Goal: Entertainment & Leisure: Consume media (video, audio)

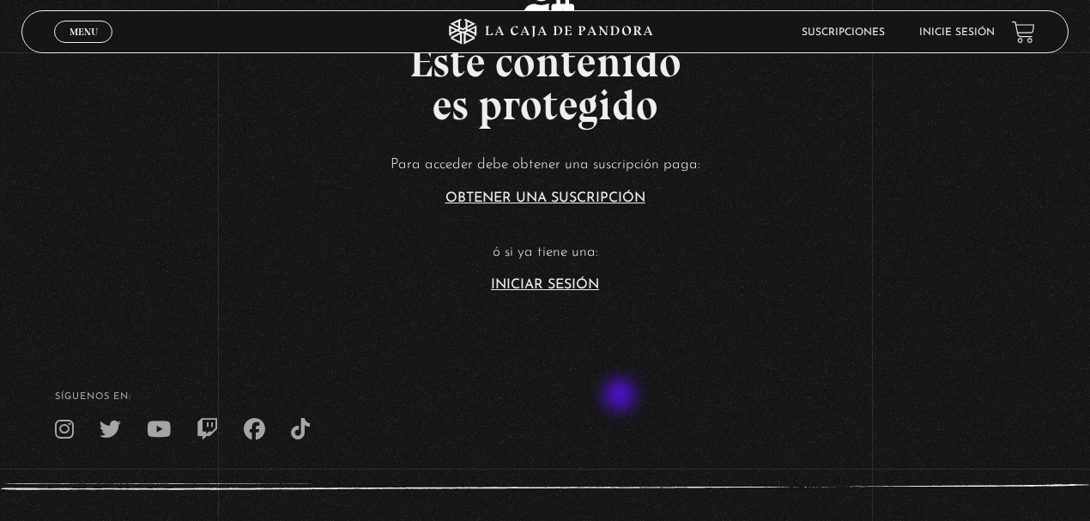
scroll to position [457, 0]
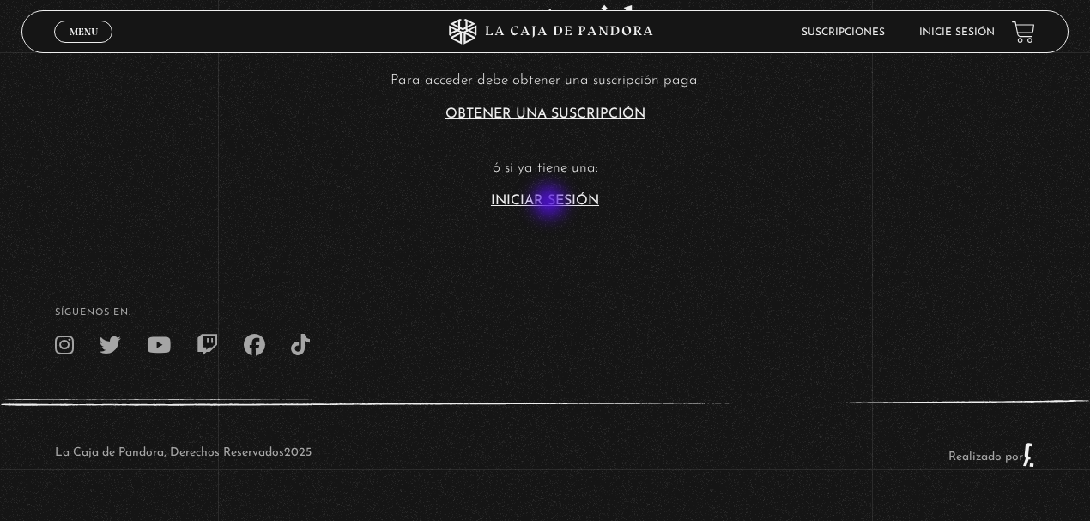
click at [551, 203] on link "Iniciar Sesión" at bounding box center [545, 201] width 108 height 14
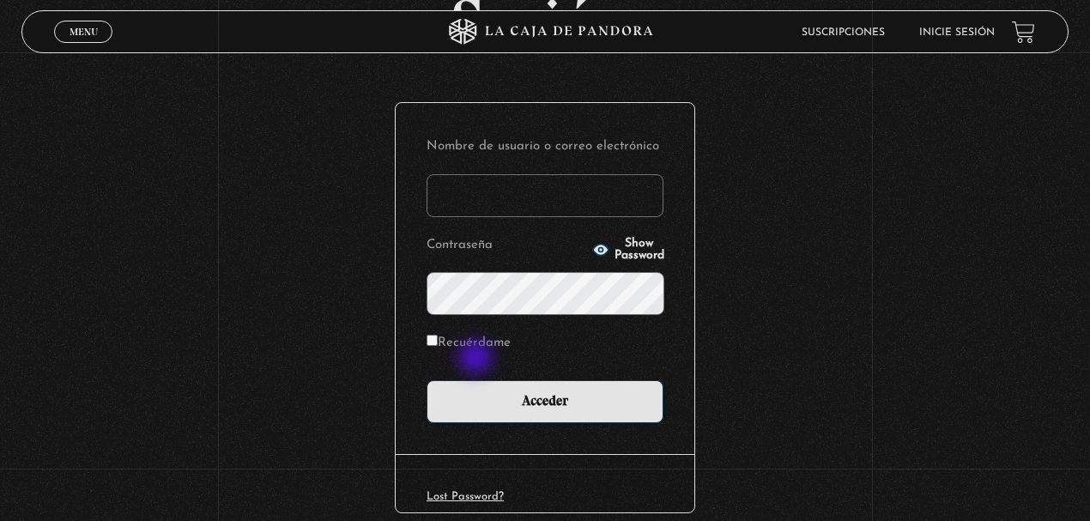
scroll to position [225, 0]
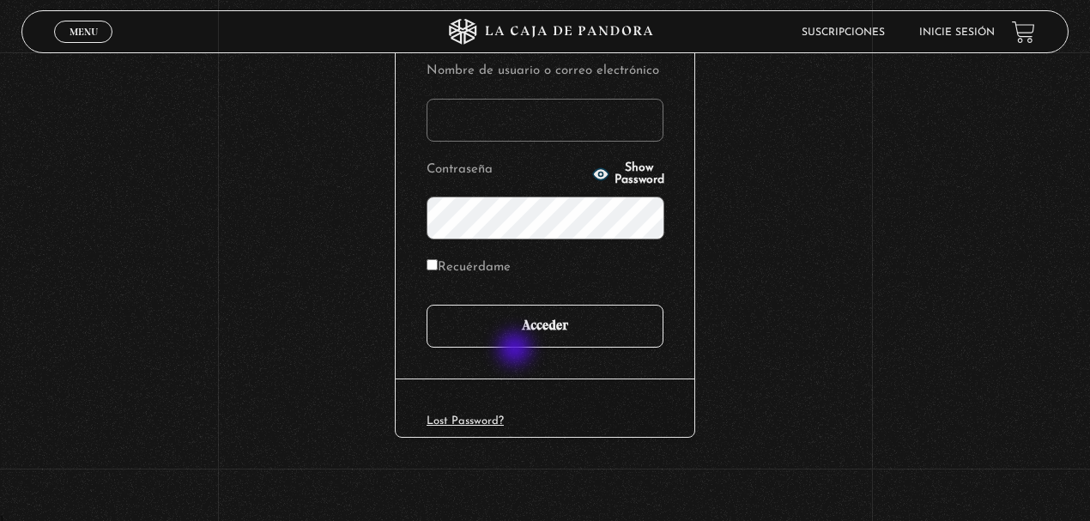
type input "juligonzalez26.10@gmail.com"
click at [524, 330] on input "Acceder" at bounding box center [545, 326] width 237 height 43
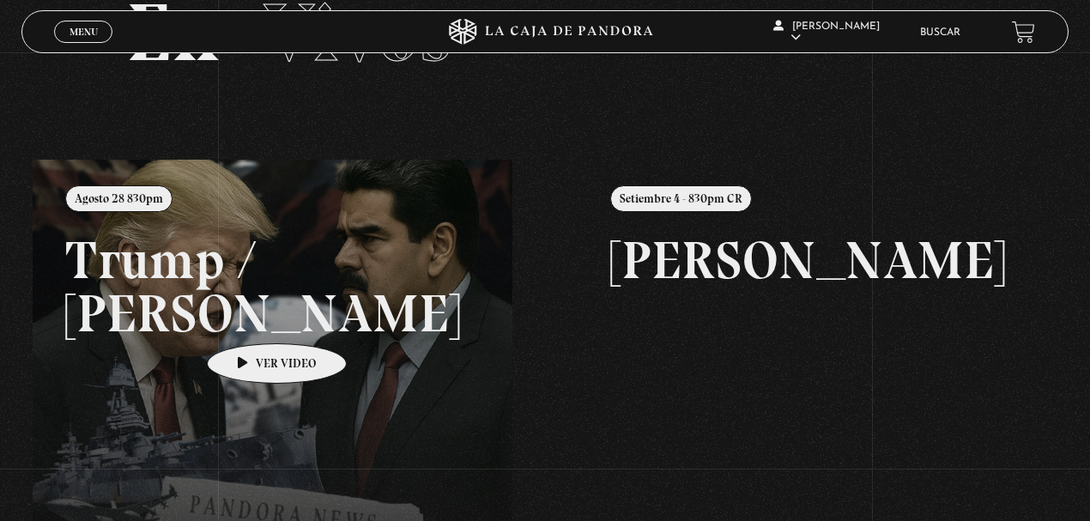
scroll to position [172, 0]
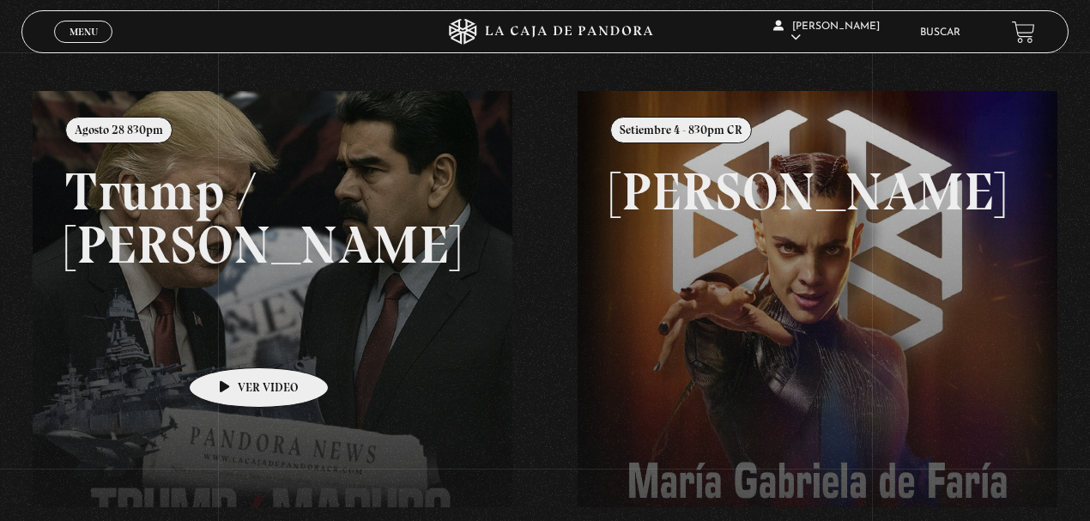
click at [232, 342] on link at bounding box center [578, 351] width 1090 height 521
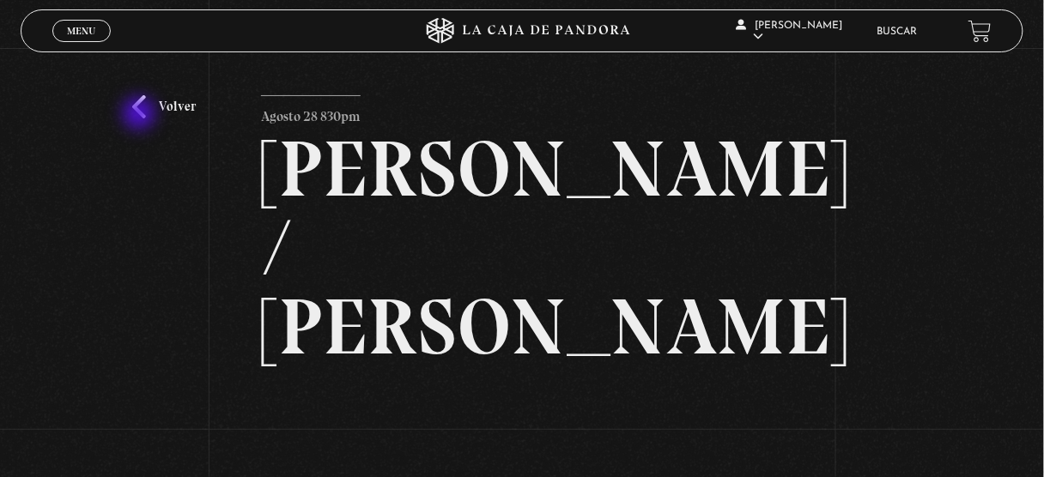
click at [141, 107] on link "Volver" at bounding box center [164, 106] width 64 height 23
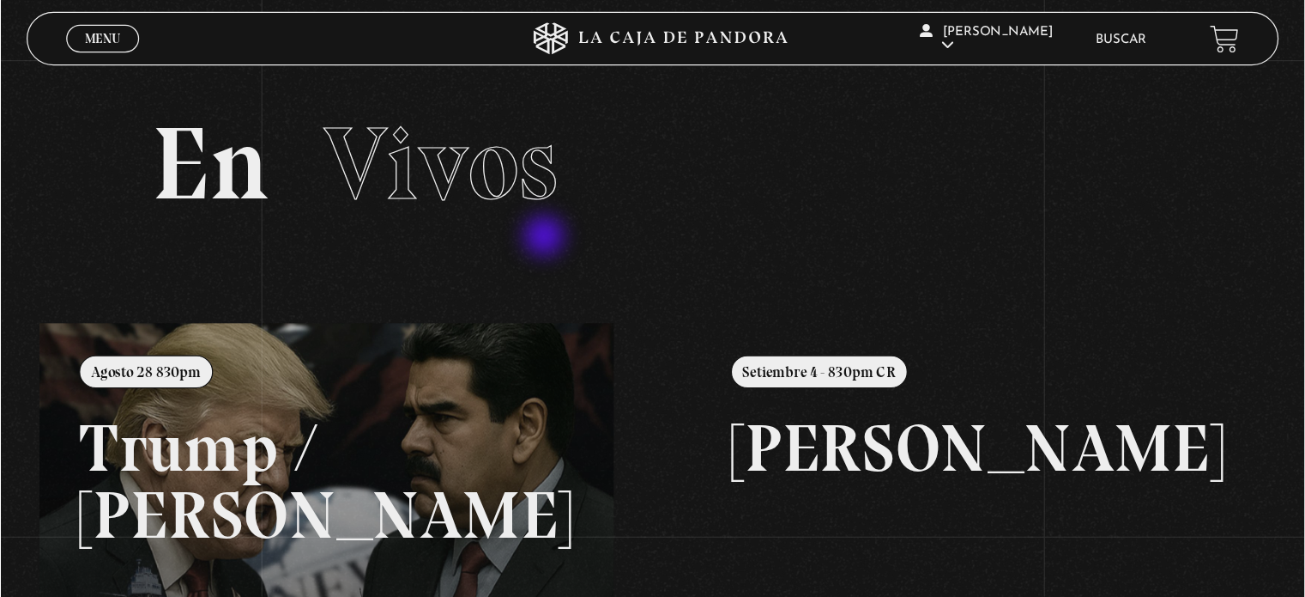
scroll to position [69, 0]
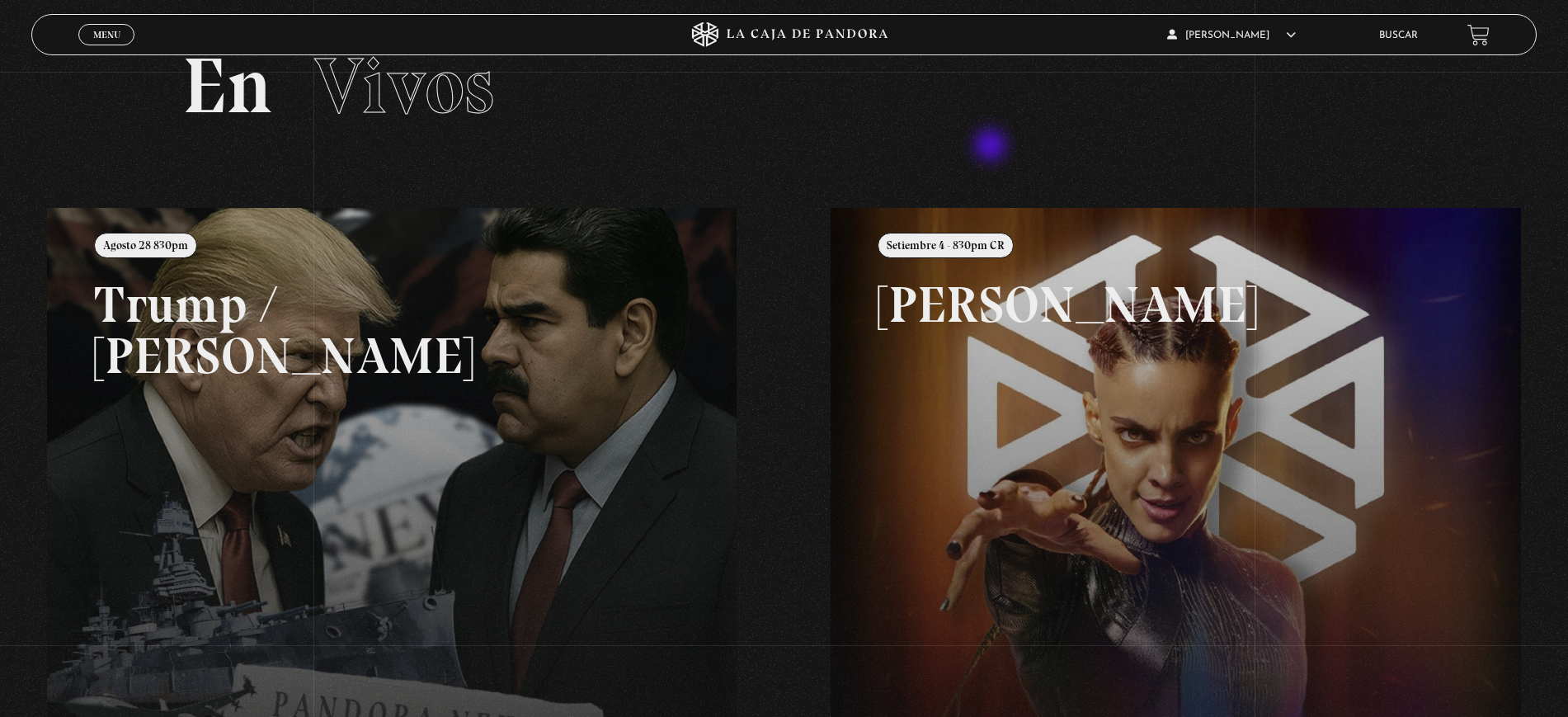
click at [1002, 127] on section "En Vivos" at bounding box center [784, 107] width 1568 height 202
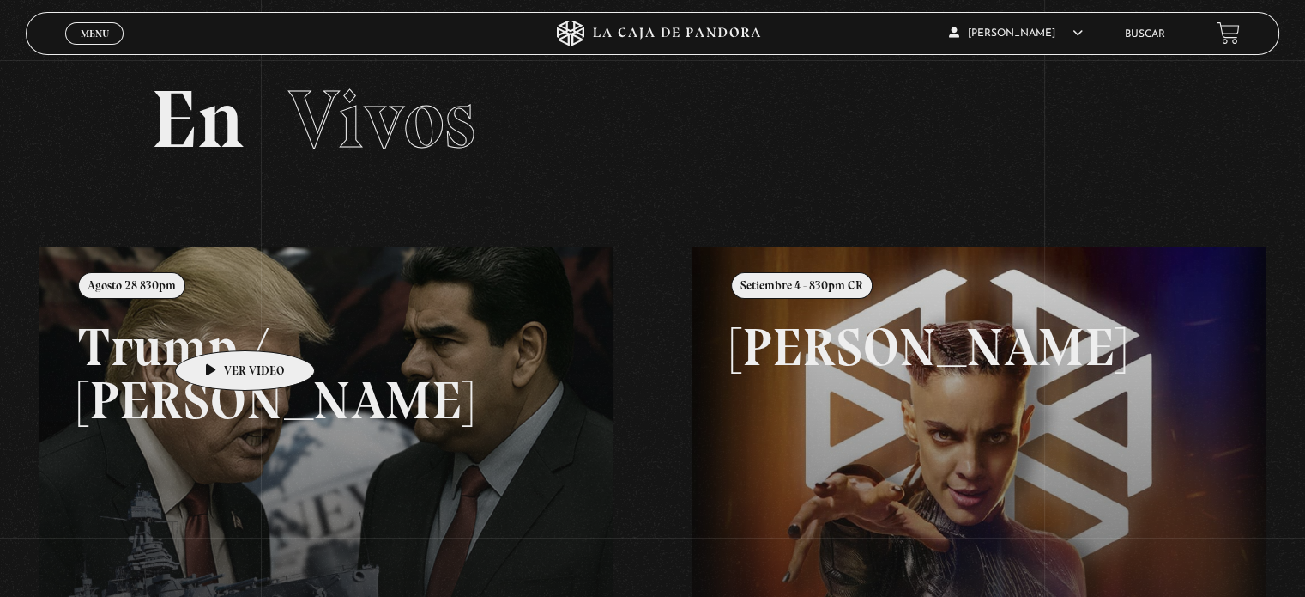
scroll to position [0, 0]
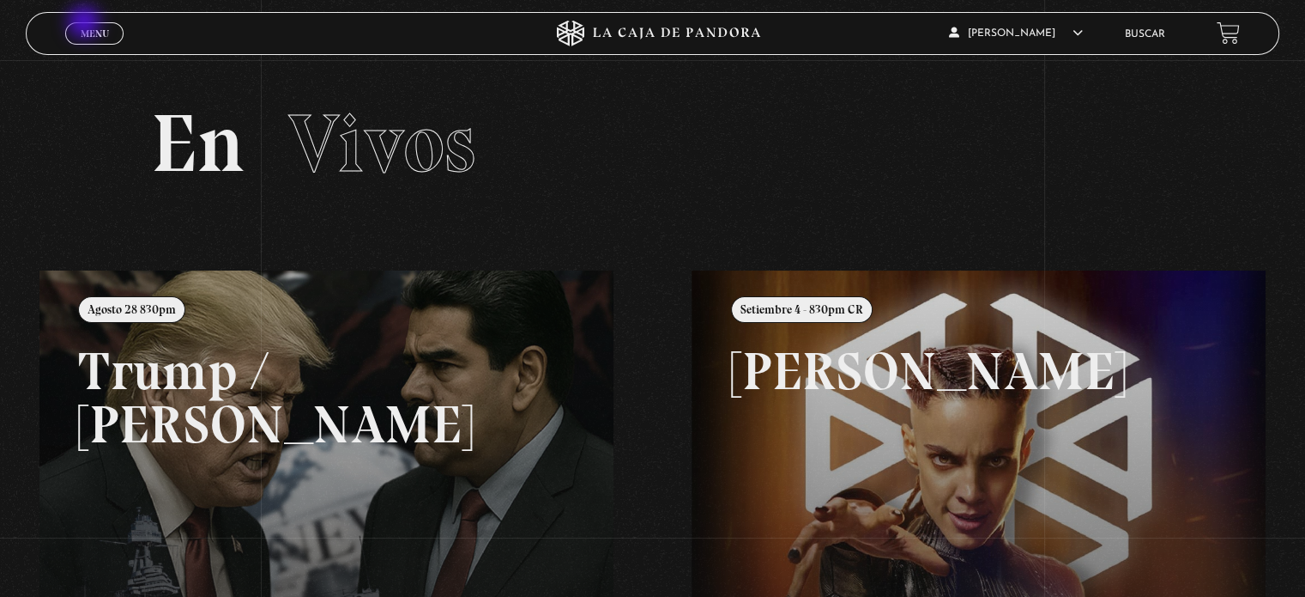
click at [87, 24] on link "Menu Cerrar" at bounding box center [94, 33] width 58 height 22
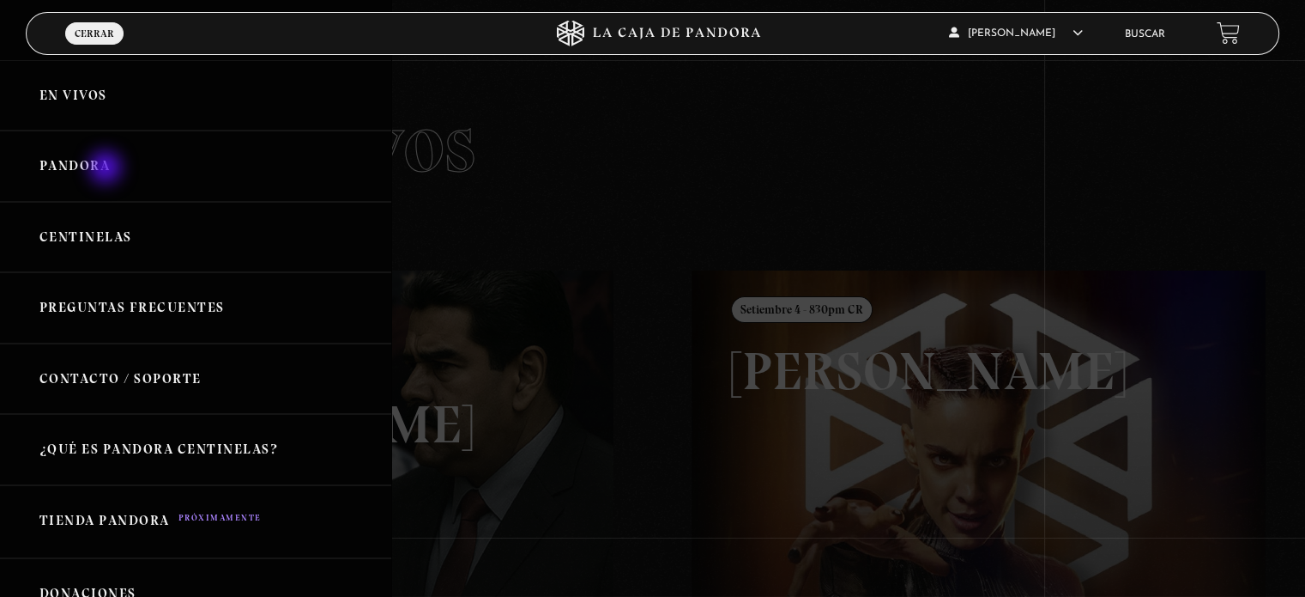
click at [107, 168] on link "Pandora" at bounding box center [195, 165] width 391 height 71
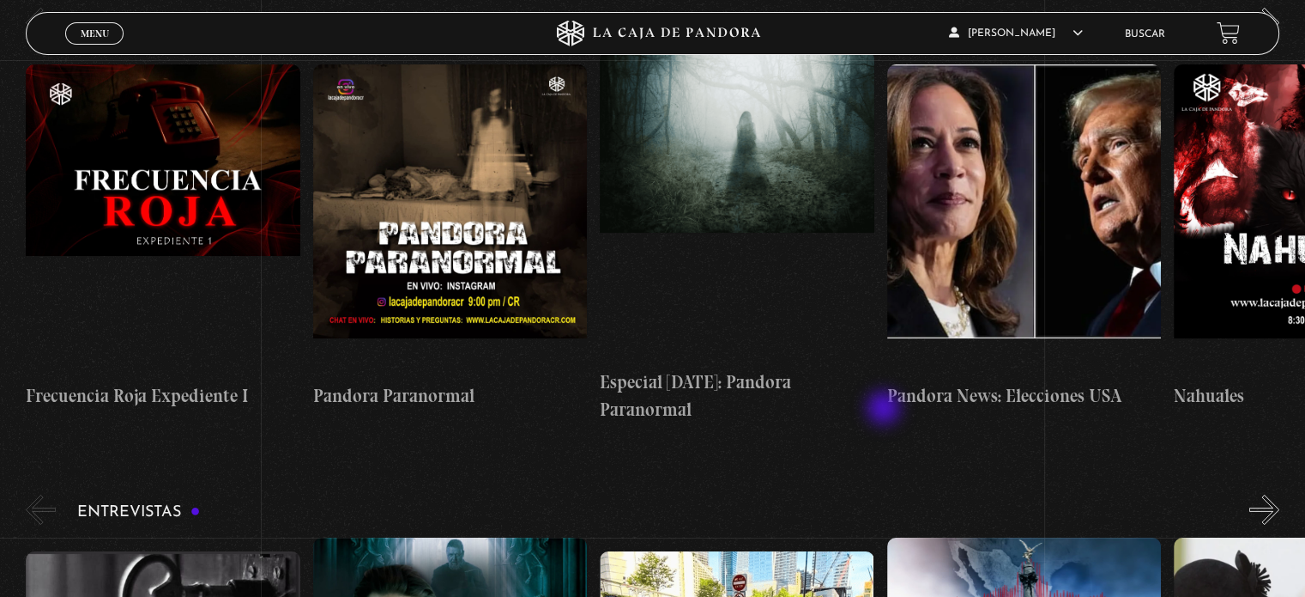
scroll to position [6351, 0]
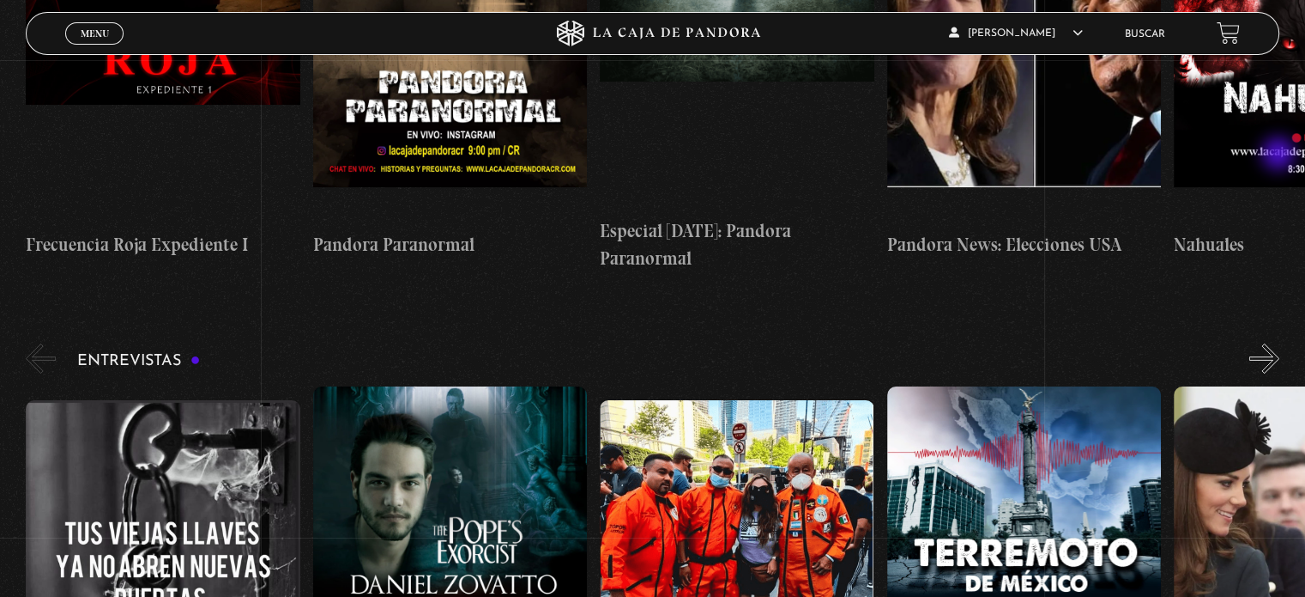
click at [1280, 343] on button "»" at bounding box center [1265, 358] width 30 height 30
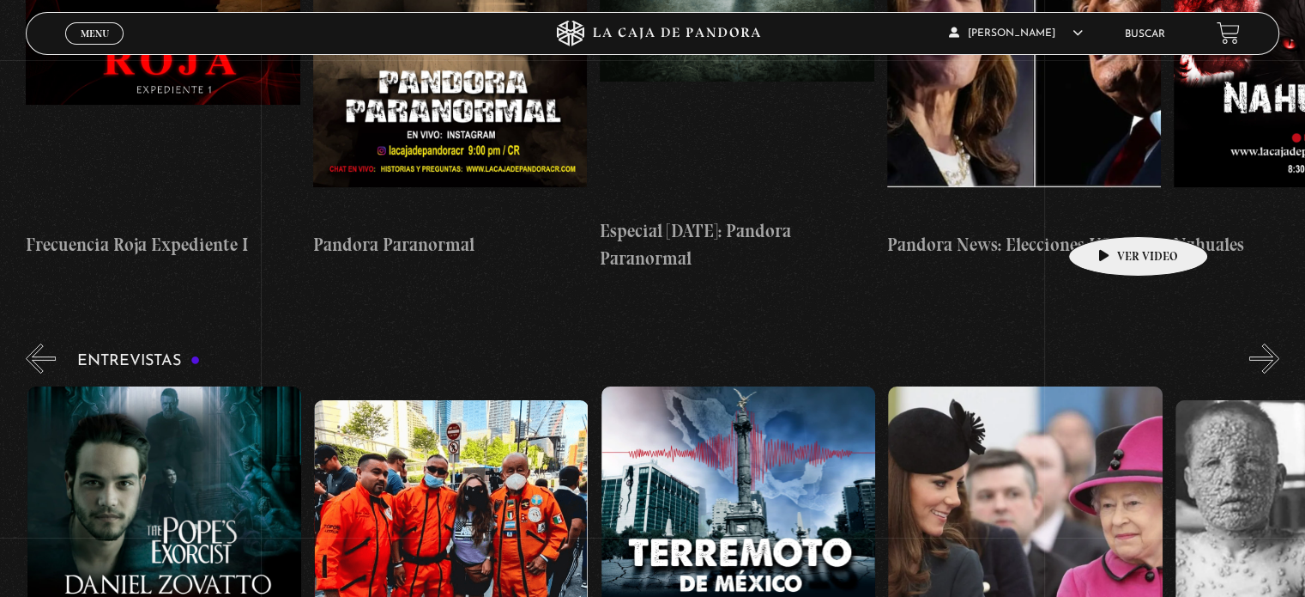
scroll to position [0, 287]
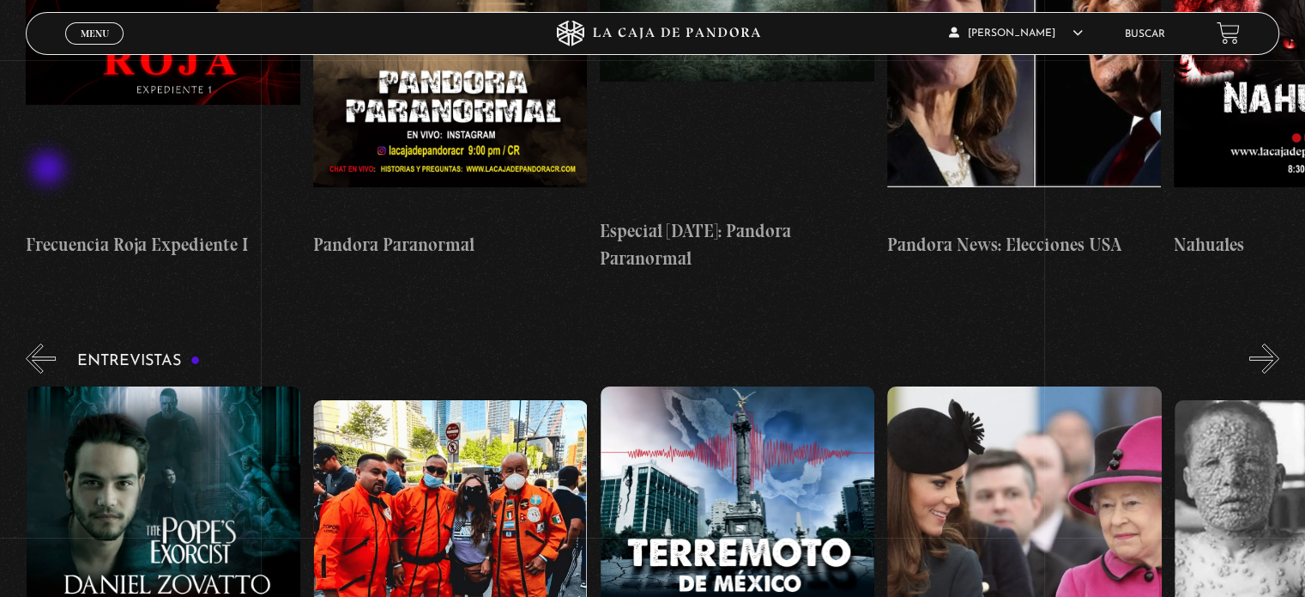
click at [48, 343] on button "«" at bounding box center [41, 358] width 30 height 30
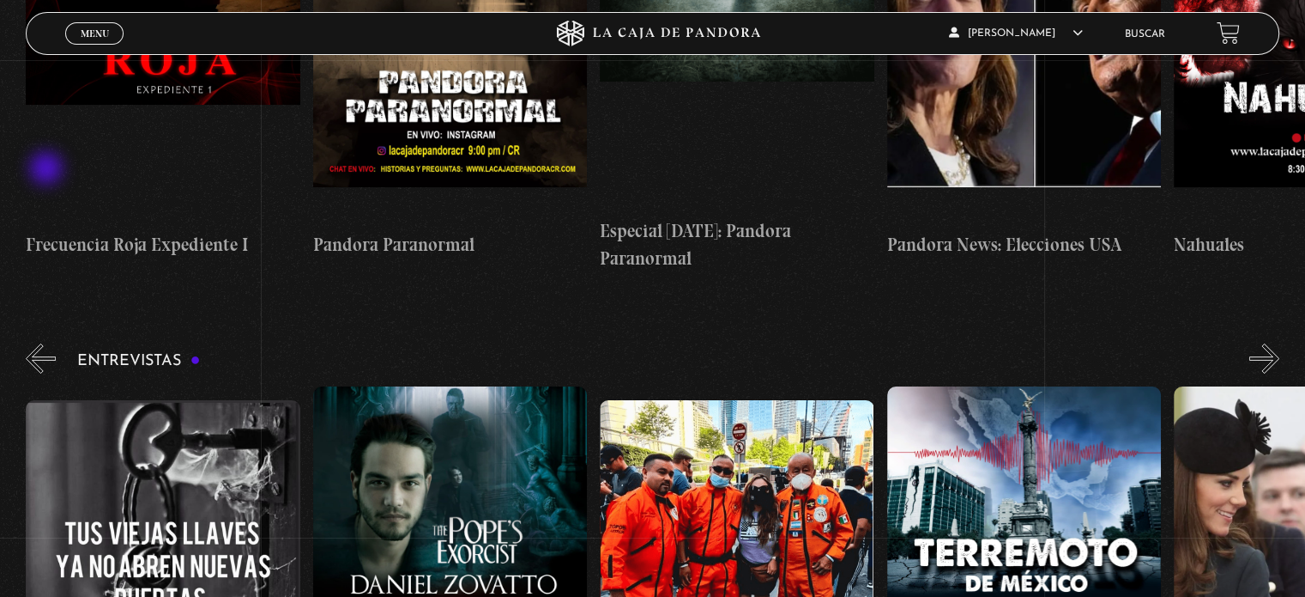
scroll to position [0, 0]
click at [48, 343] on button "«" at bounding box center [41, 358] width 30 height 30
click at [40, 343] on button "«" at bounding box center [41, 358] width 30 height 30
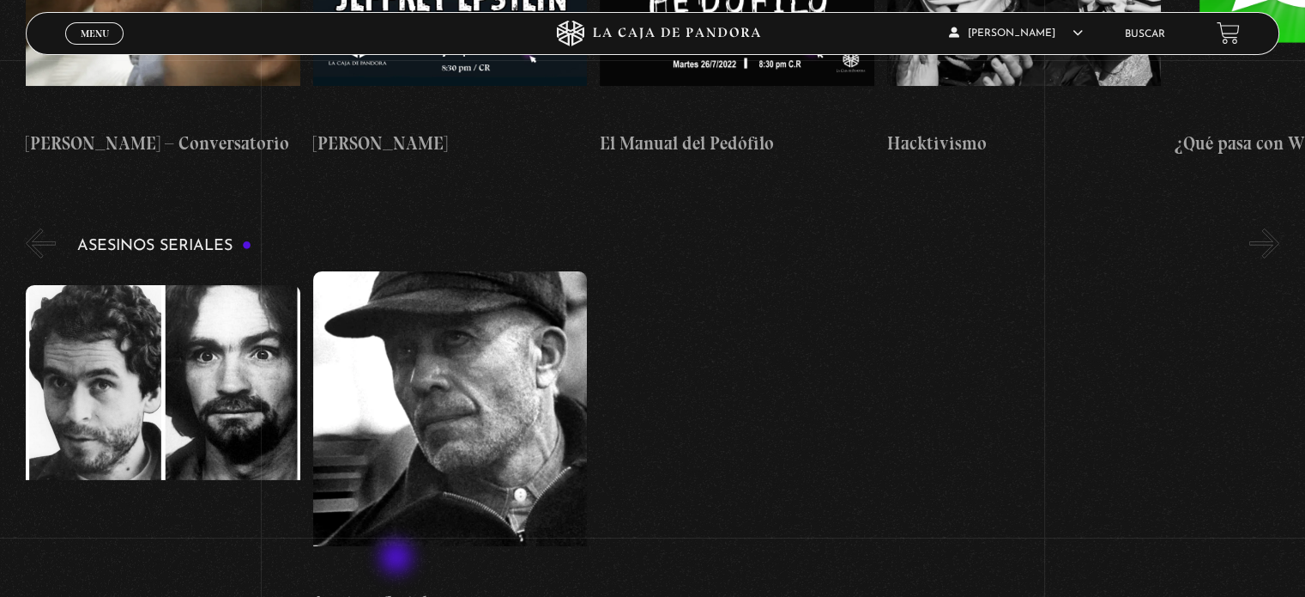
scroll to position [5836, 0]
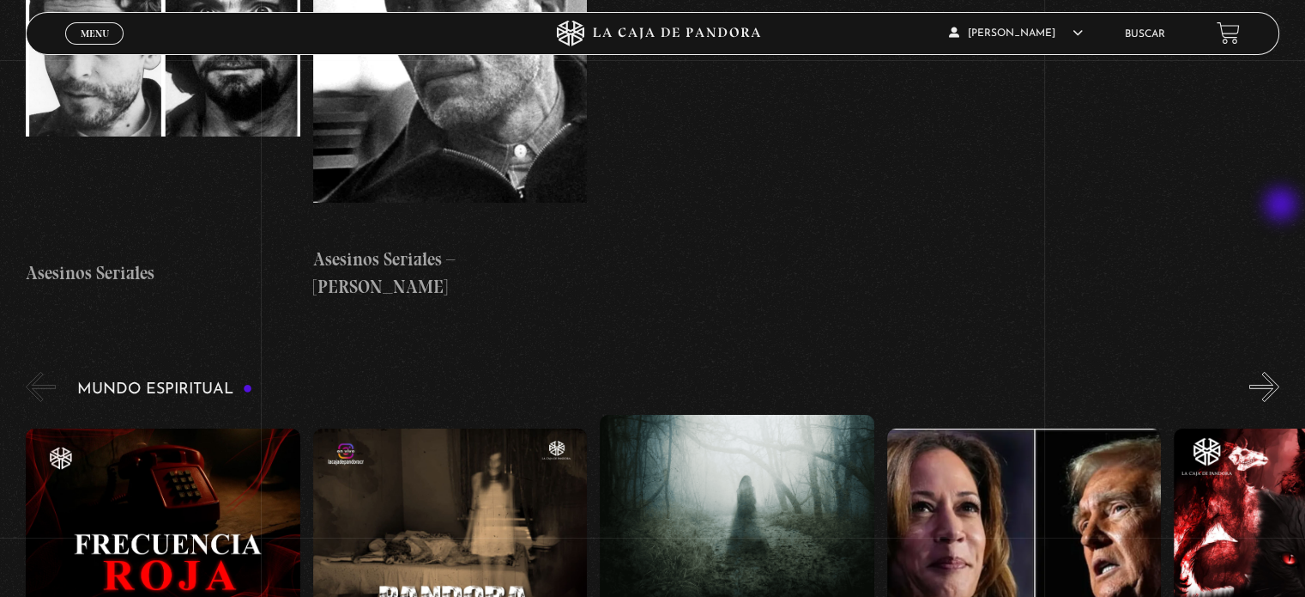
click at [1280, 372] on button "»" at bounding box center [1265, 387] width 30 height 30
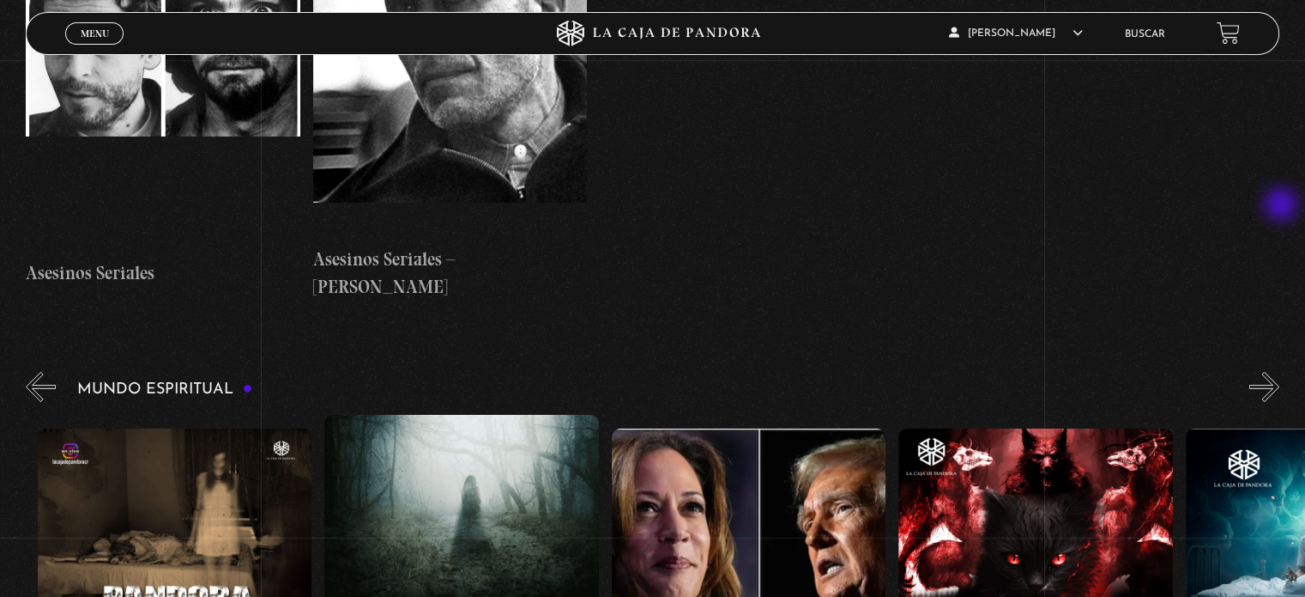
click at [1280, 372] on button "»" at bounding box center [1265, 387] width 30 height 30
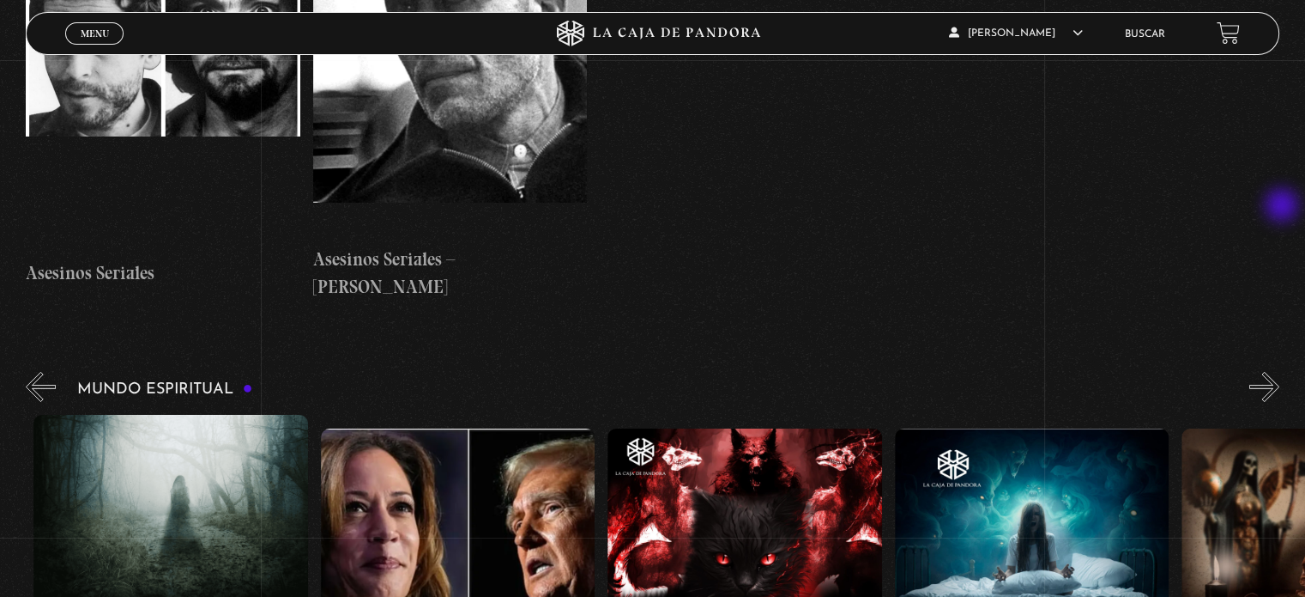
click at [1280, 372] on button "»" at bounding box center [1265, 387] width 30 height 30
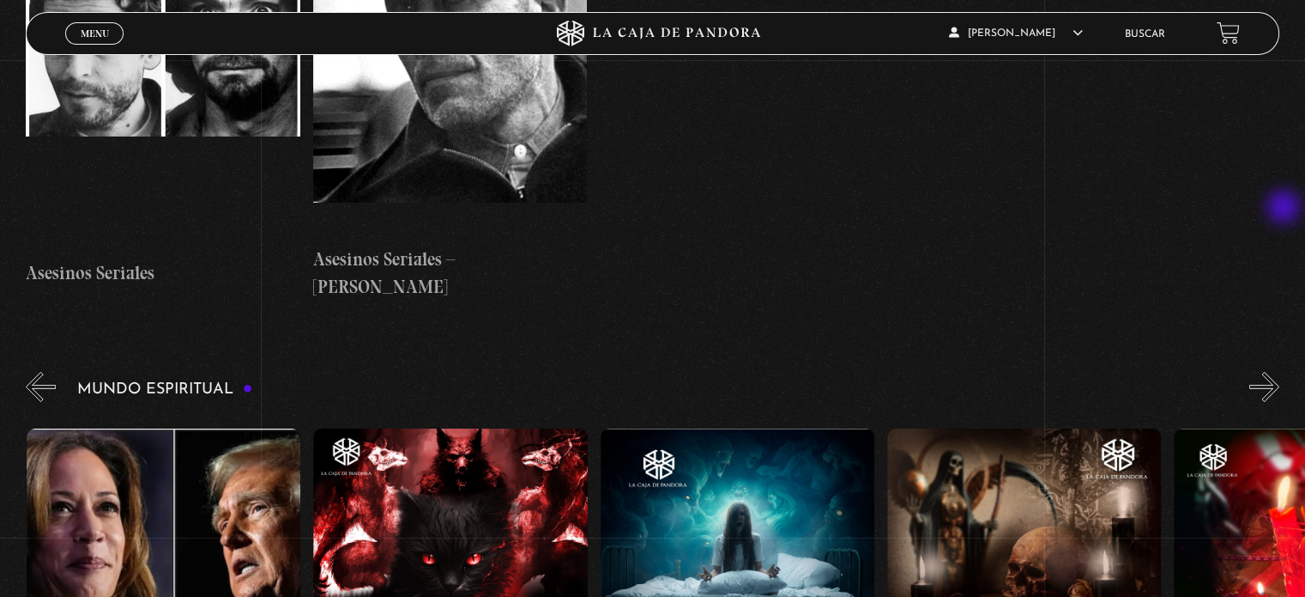
click at [1280, 372] on button "»" at bounding box center [1265, 387] width 30 height 30
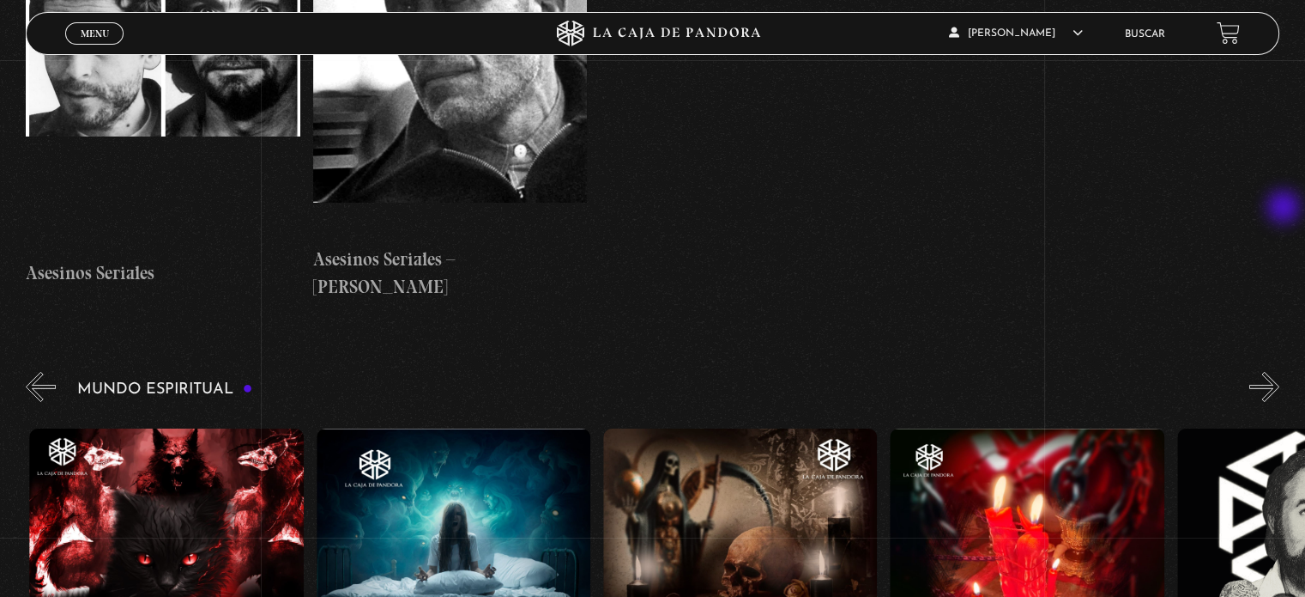
click at [1280, 372] on button "»" at bounding box center [1265, 387] width 30 height 30
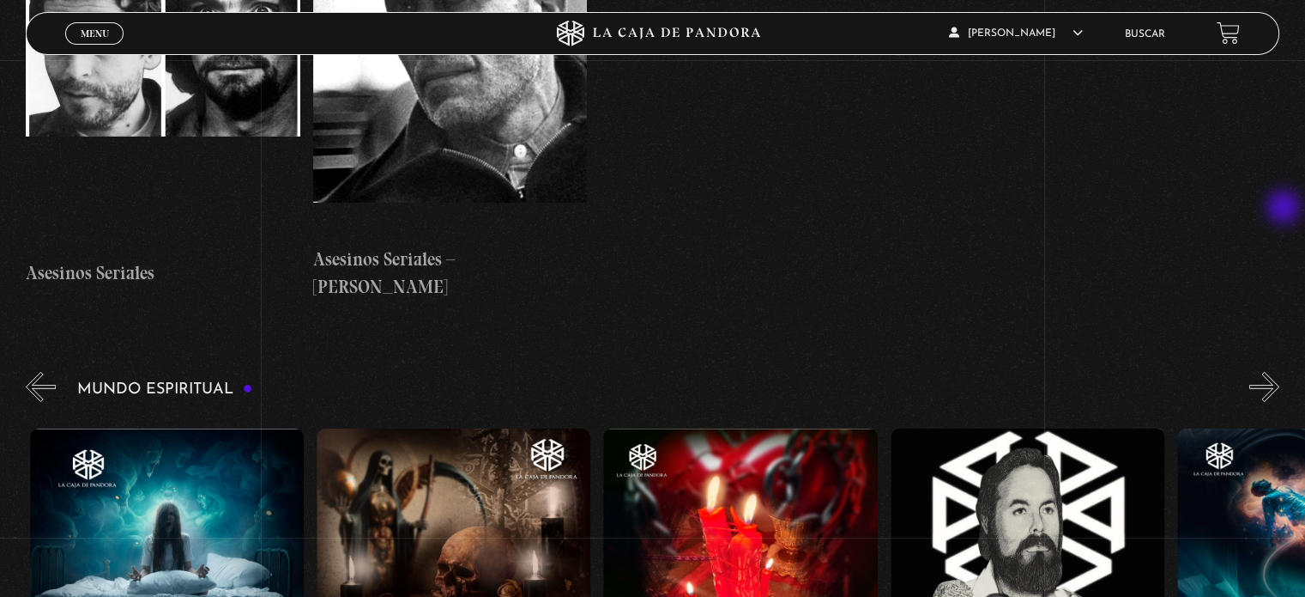
click at [1280, 372] on button "»" at bounding box center [1265, 387] width 30 height 30
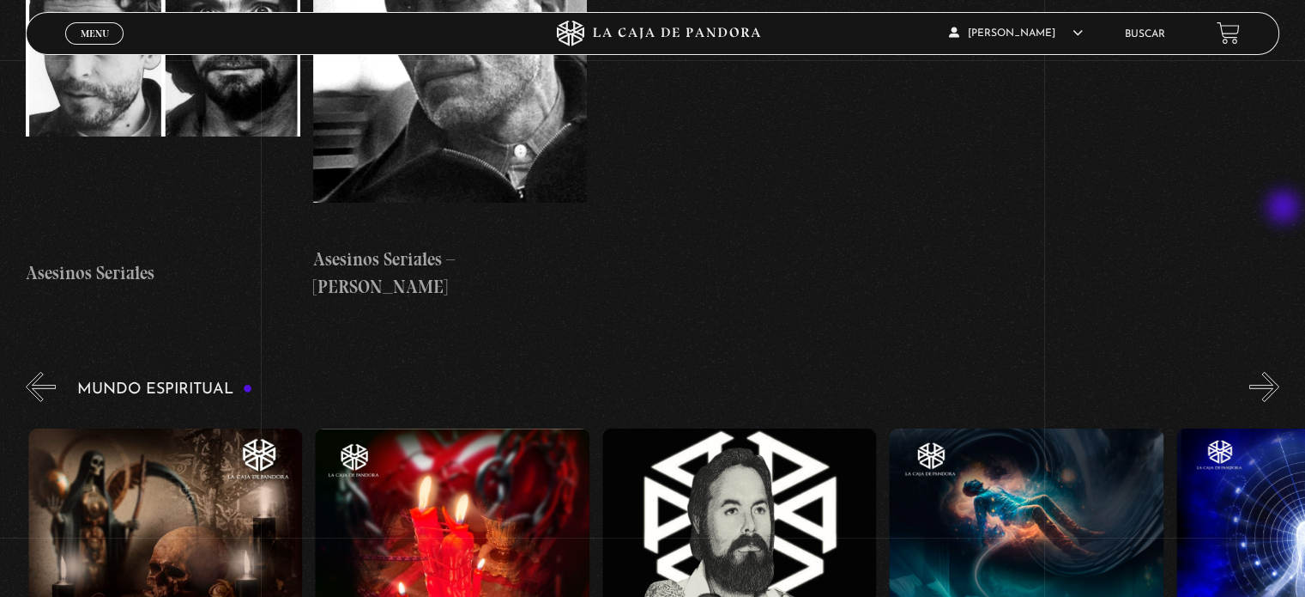
scroll to position [0, 1722]
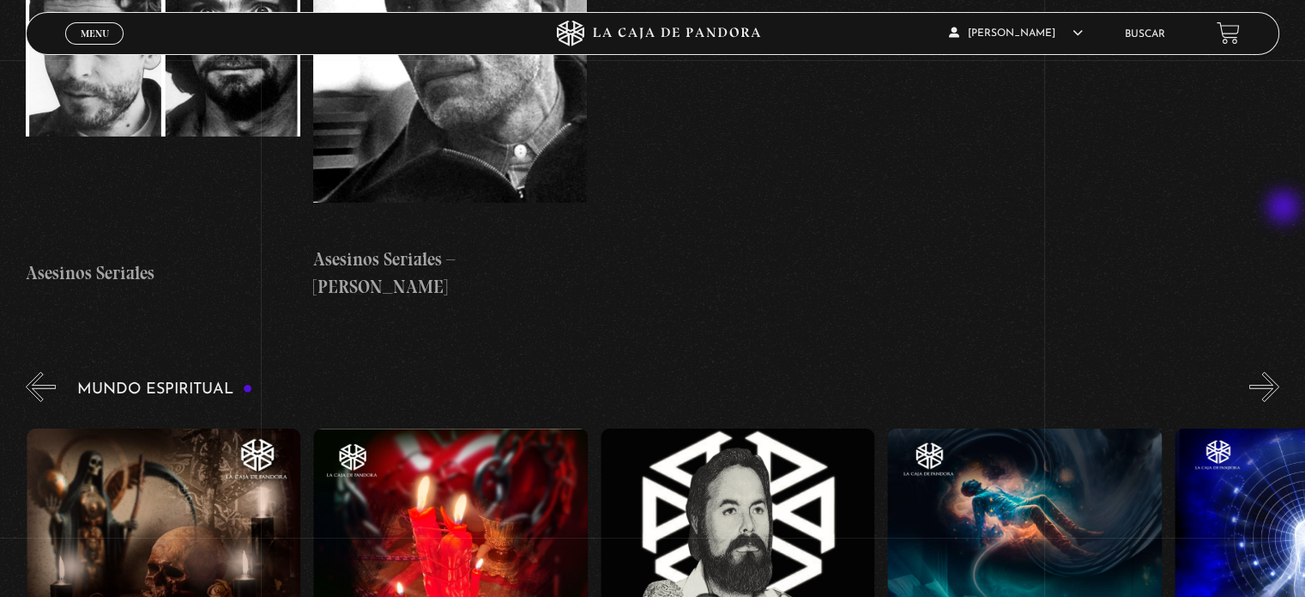
click at [1280, 372] on button "»" at bounding box center [1265, 387] width 30 height 30
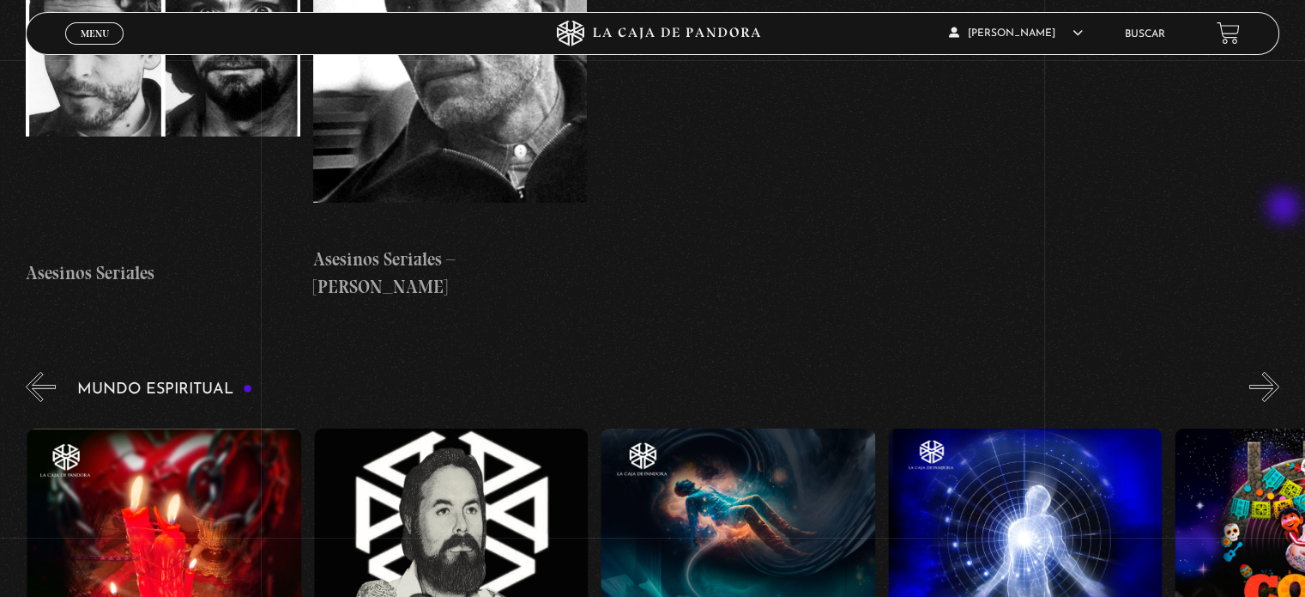
click at [1280, 372] on button "»" at bounding box center [1265, 387] width 30 height 30
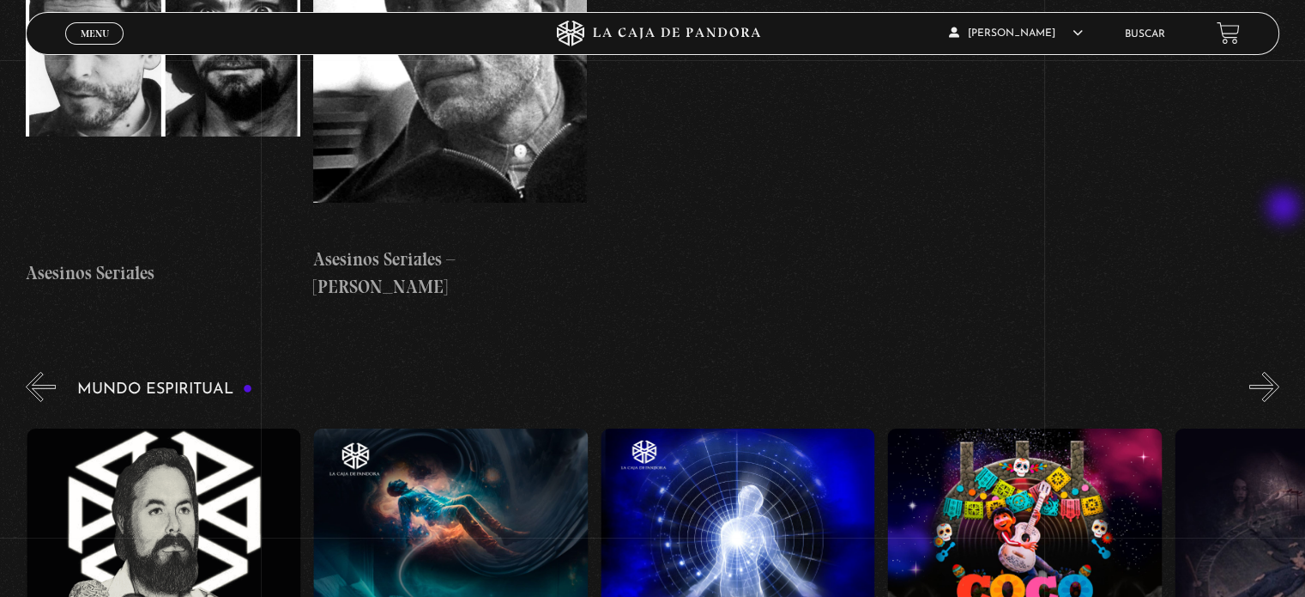
click at [1280, 372] on button "»" at bounding box center [1265, 387] width 30 height 30
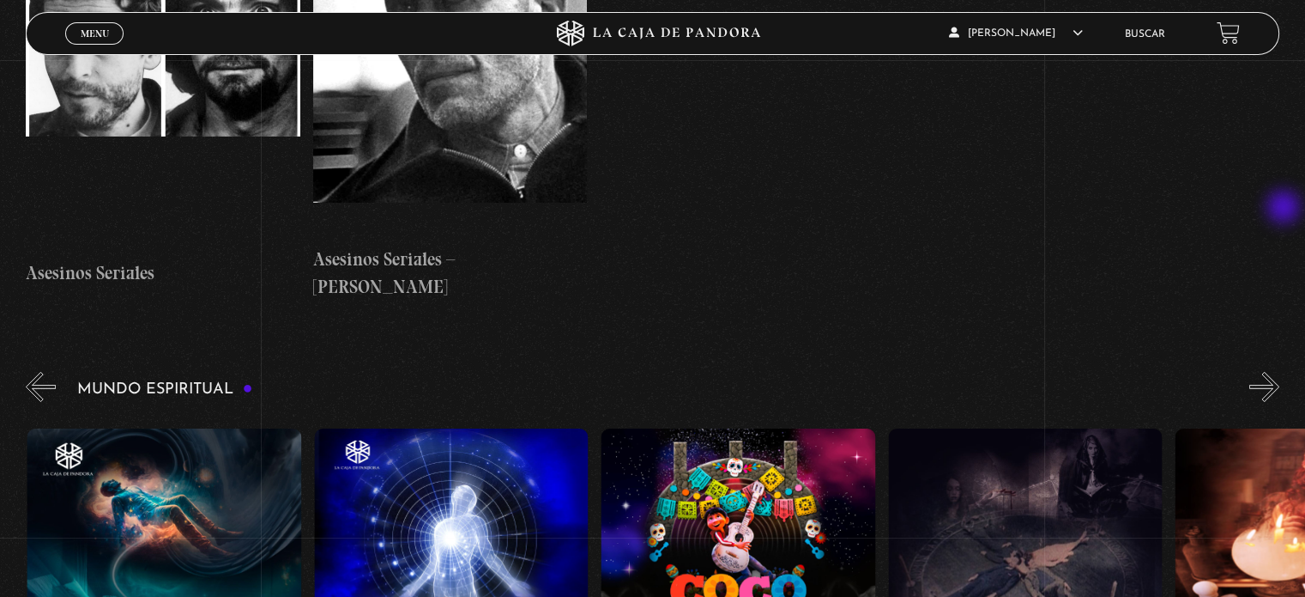
click at [1280, 372] on button "»" at bounding box center [1265, 387] width 30 height 30
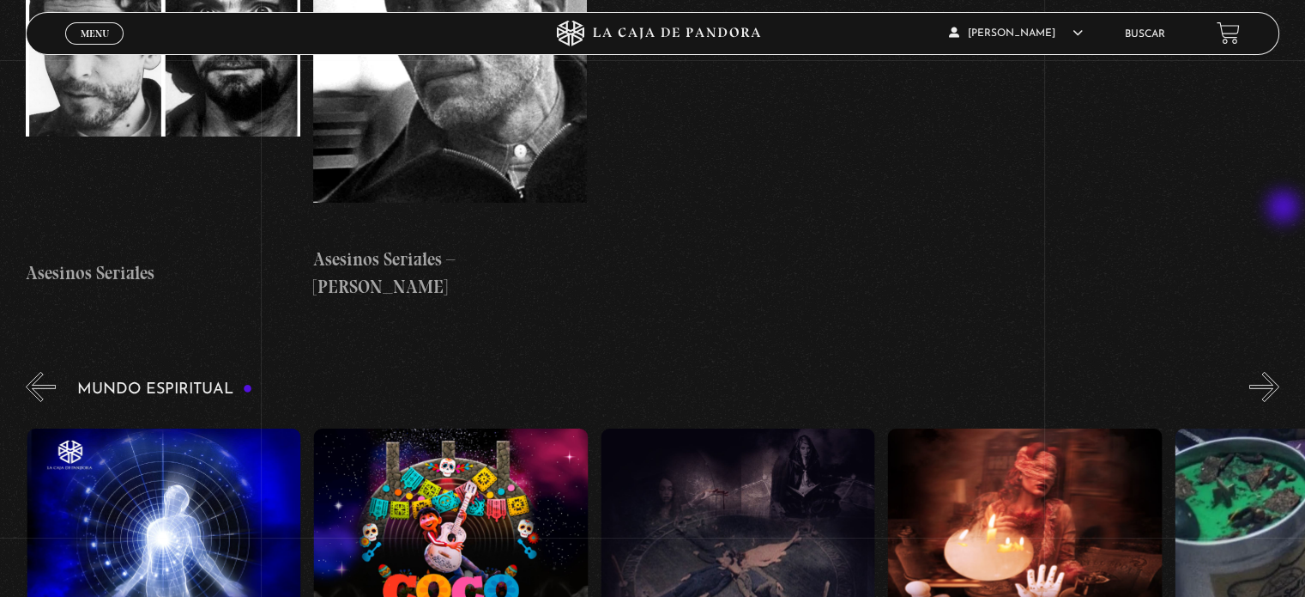
click at [1280, 372] on button "»" at bounding box center [1265, 387] width 30 height 30
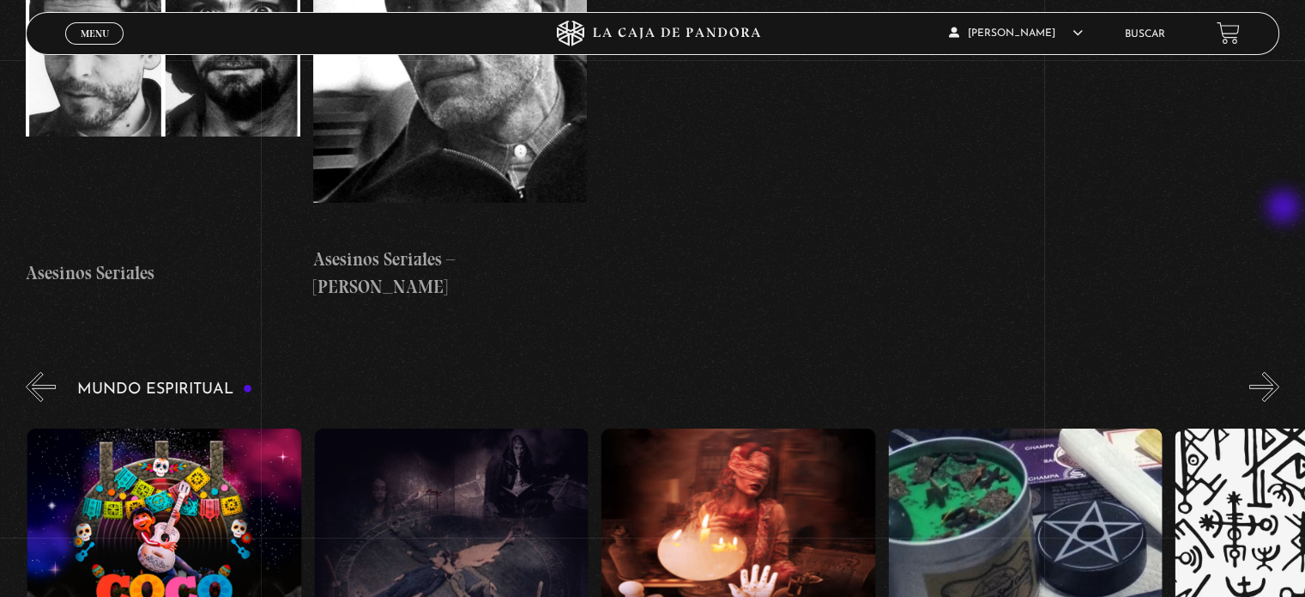
click at [1280, 372] on button "»" at bounding box center [1265, 387] width 30 height 30
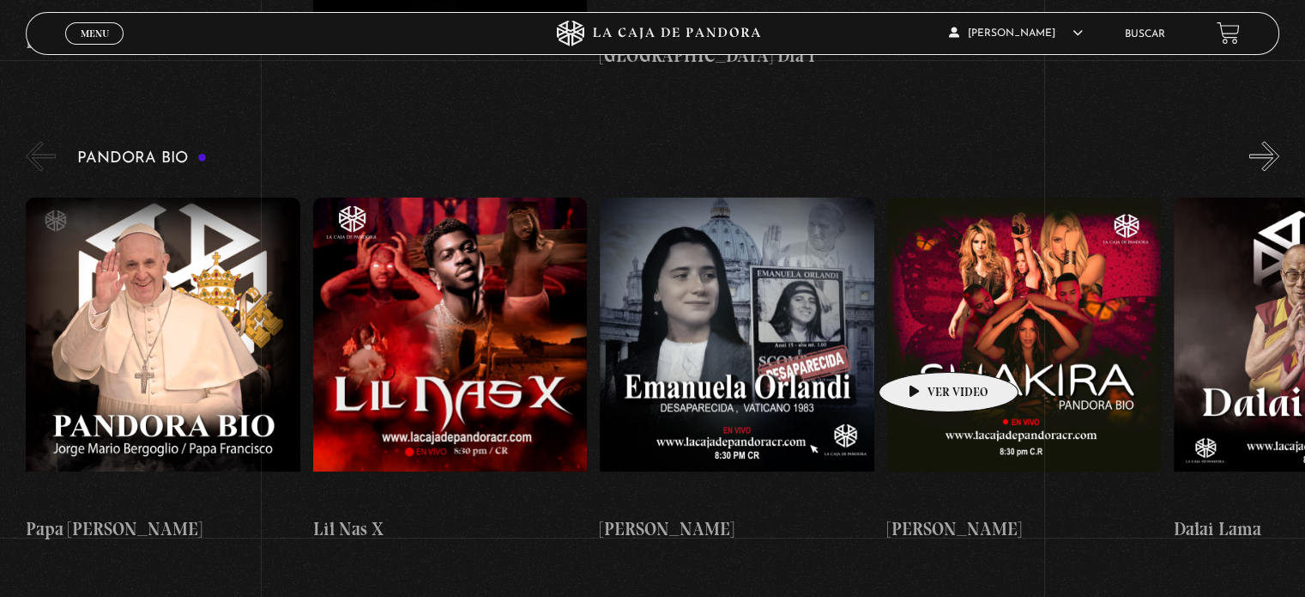
scroll to position [3004, 0]
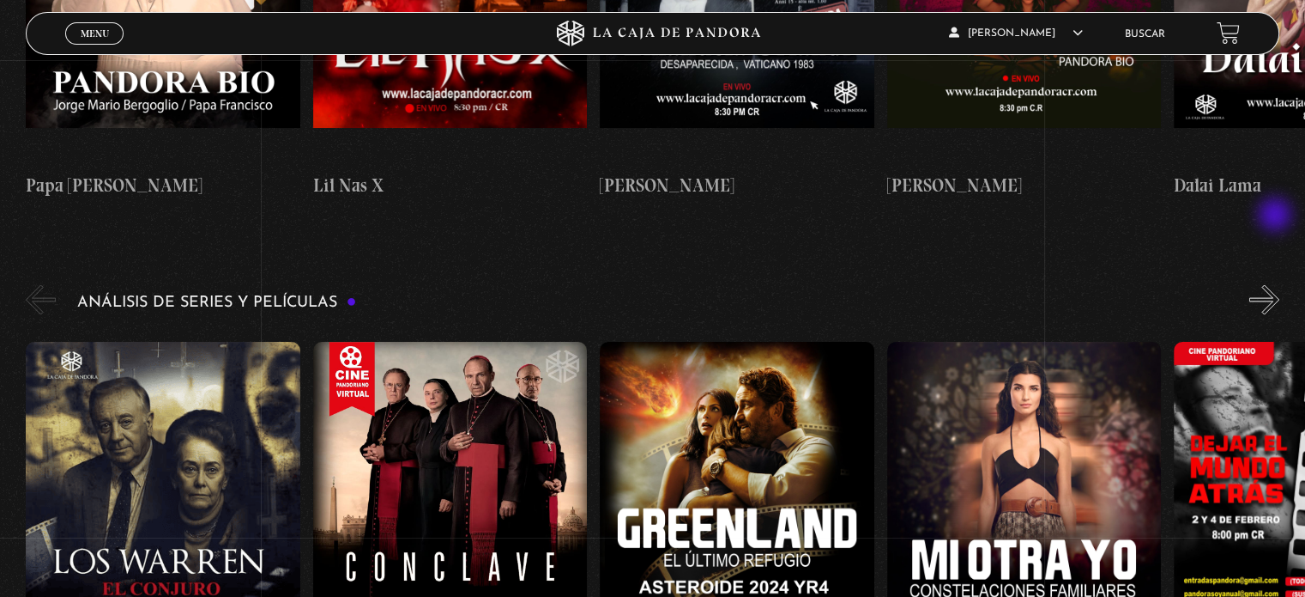
click at [1277, 284] on button "»" at bounding box center [1265, 299] width 30 height 30
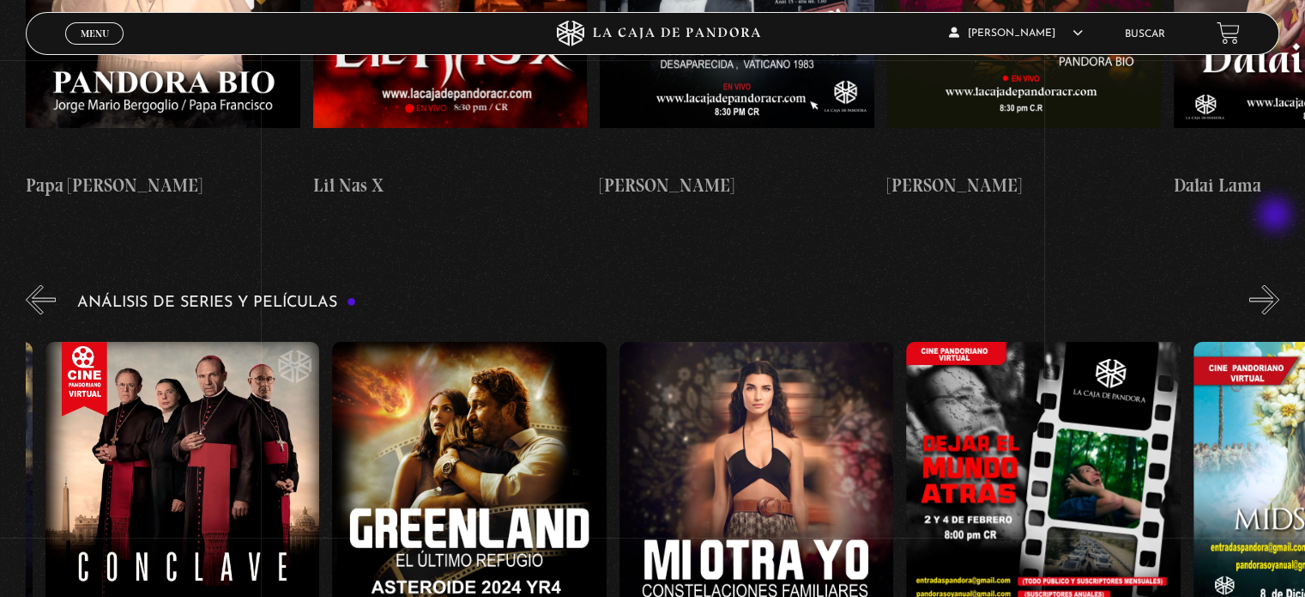
click at [1277, 284] on button "»" at bounding box center [1265, 299] width 30 height 30
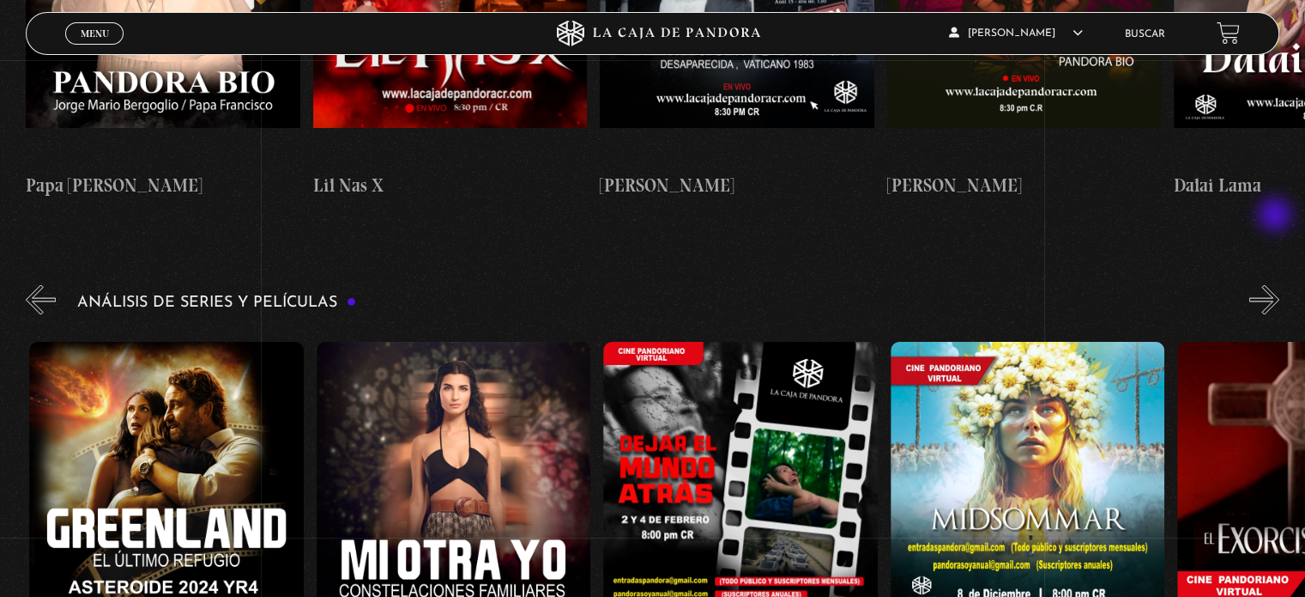
click at [1277, 284] on button "»" at bounding box center [1265, 299] width 30 height 30
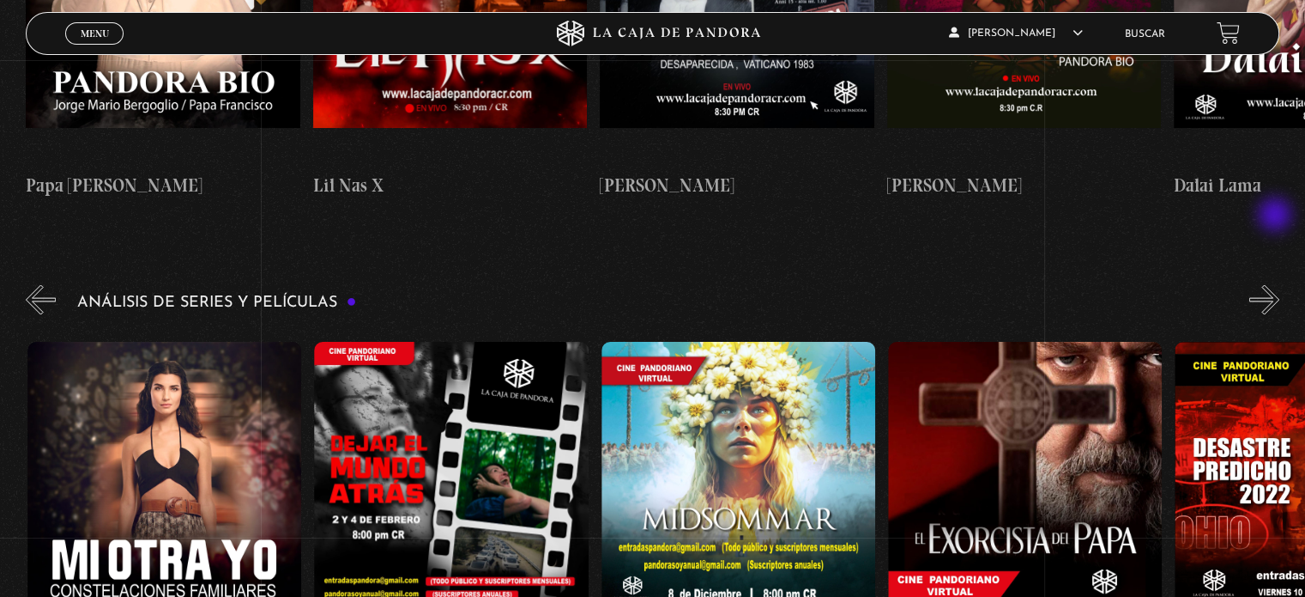
click at [1277, 284] on button "»" at bounding box center [1265, 299] width 30 height 30
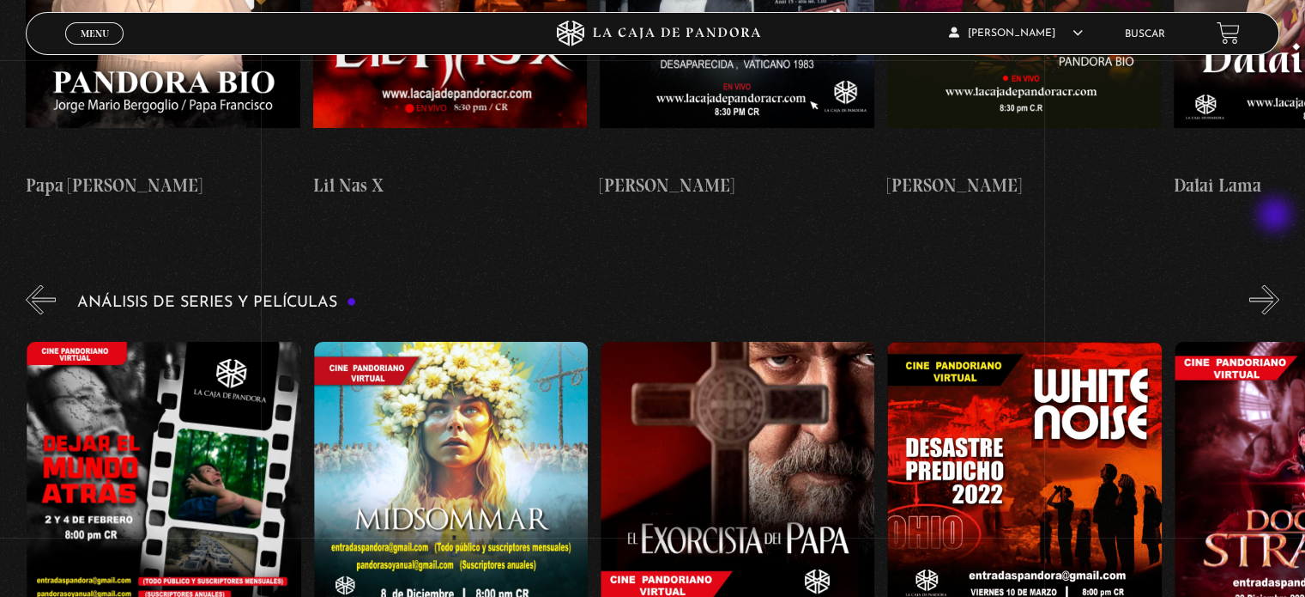
click at [1277, 284] on button "»" at bounding box center [1265, 299] width 30 height 30
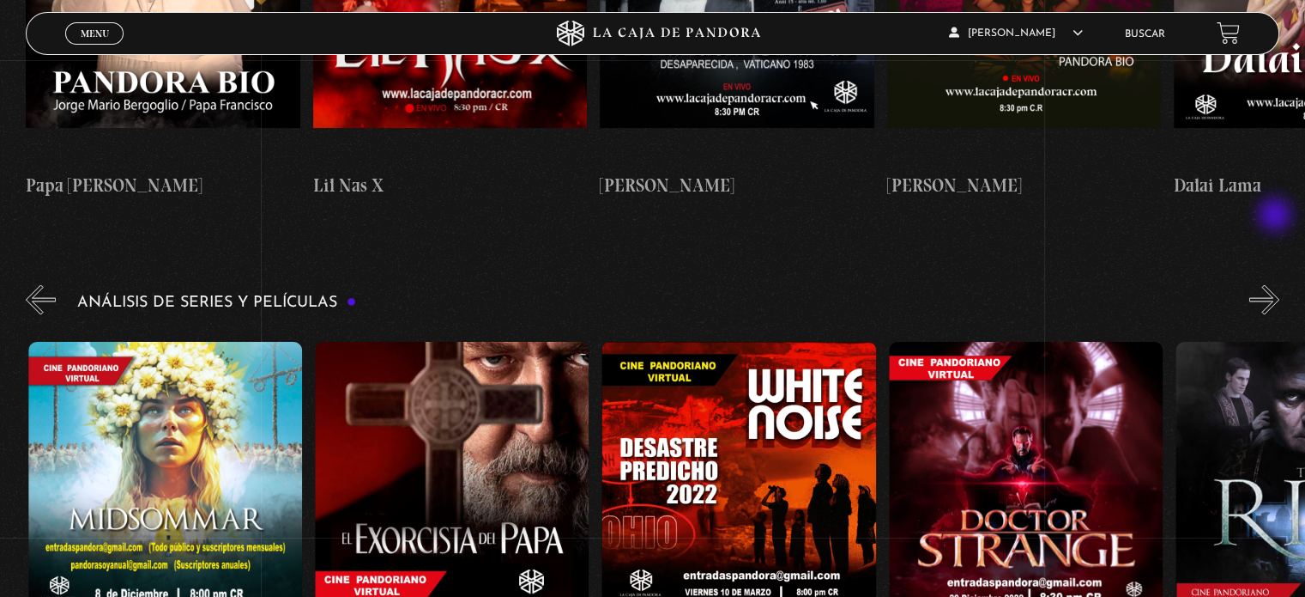
click at [1277, 284] on button "»" at bounding box center [1265, 299] width 30 height 30
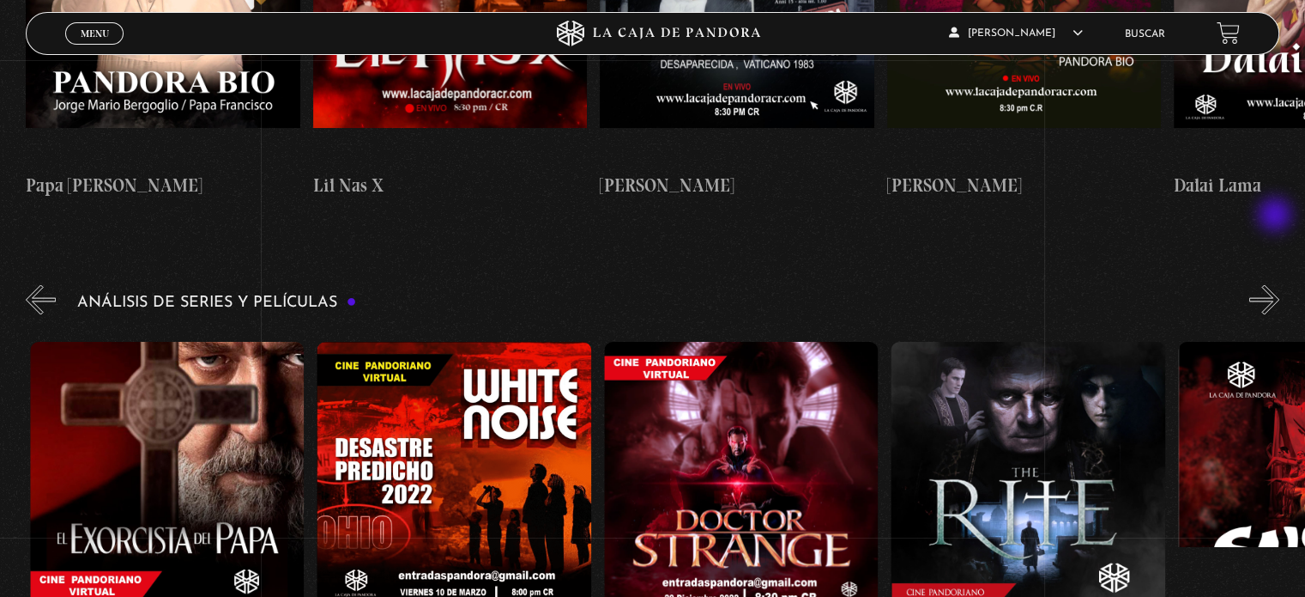
click at [1277, 284] on button "»" at bounding box center [1265, 299] width 30 height 30
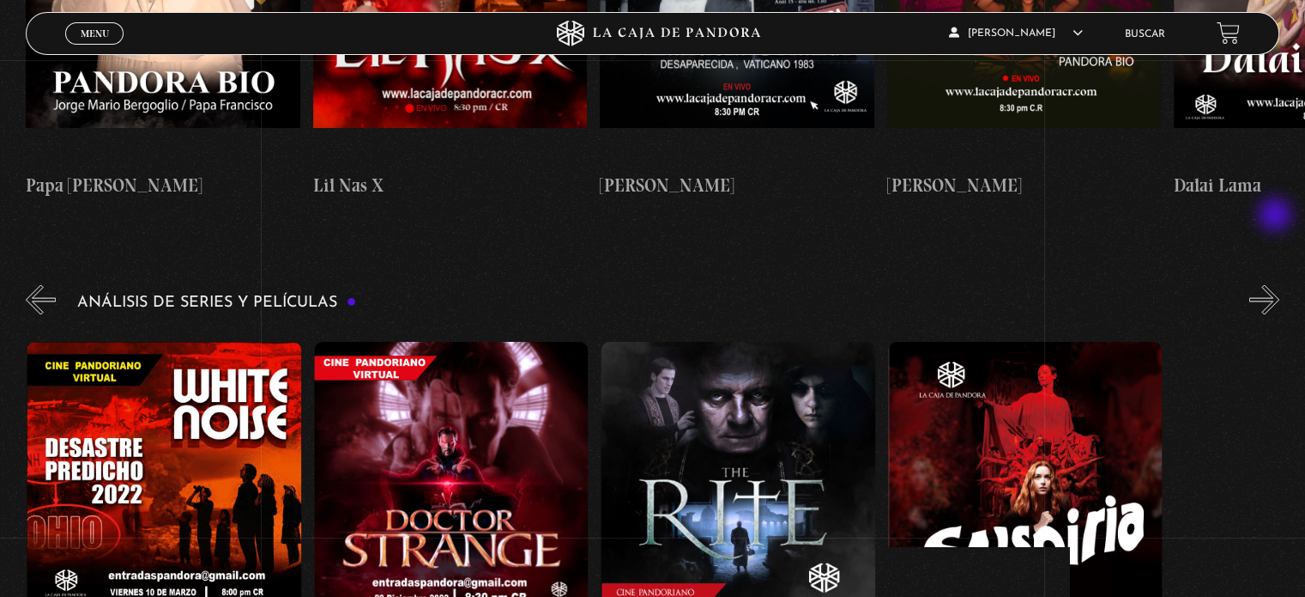
click at [1277, 284] on button "»" at bounding box center [1265, 299] width 30 height 30
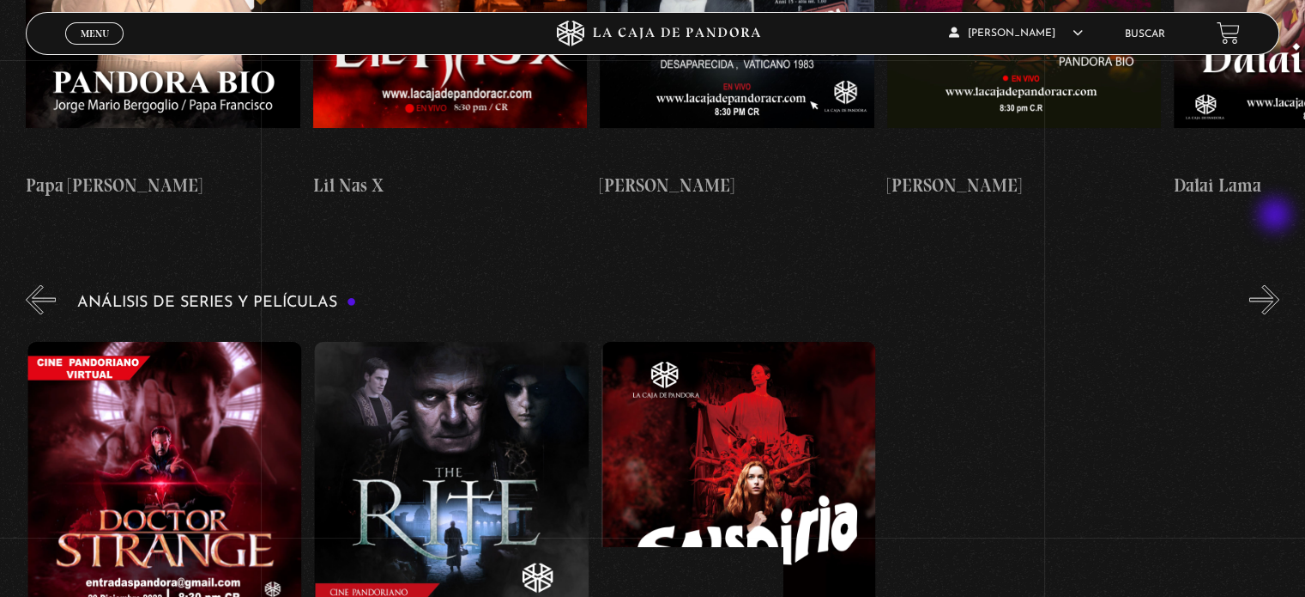
scroll to position [0, 2296]
click at [1277, 284] on button "»" at bounding box center [1265, 299] width 30 height 30
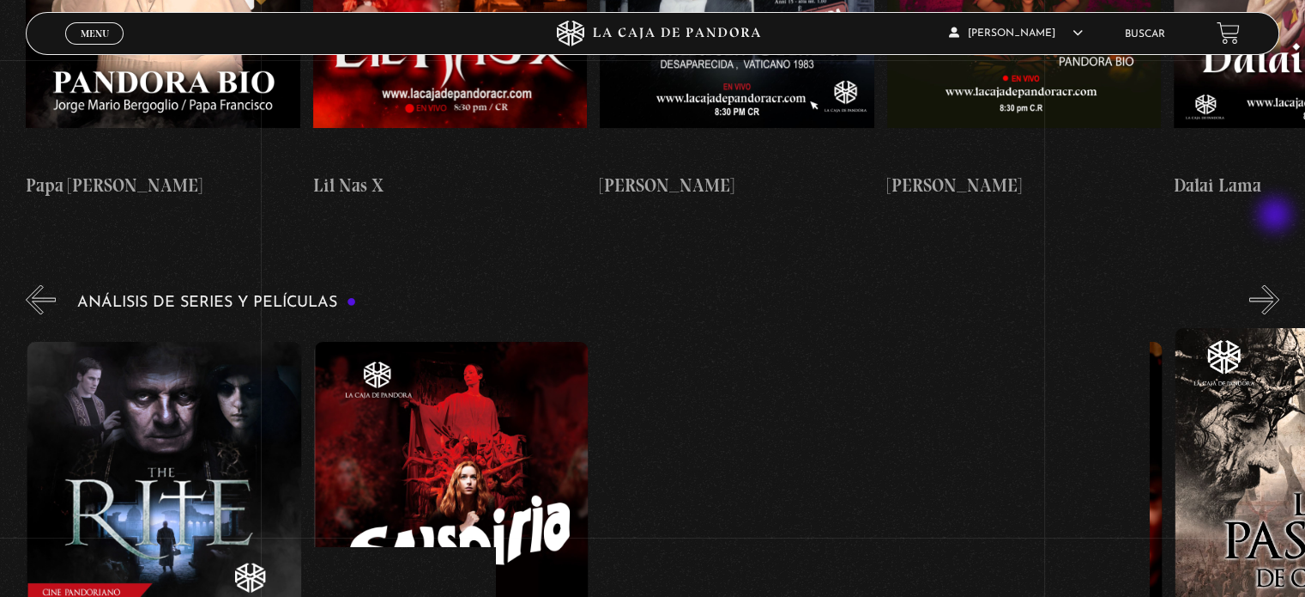
click at [1277, 284] on button "»" at bounding box center [1265, 299] width 30 height 30
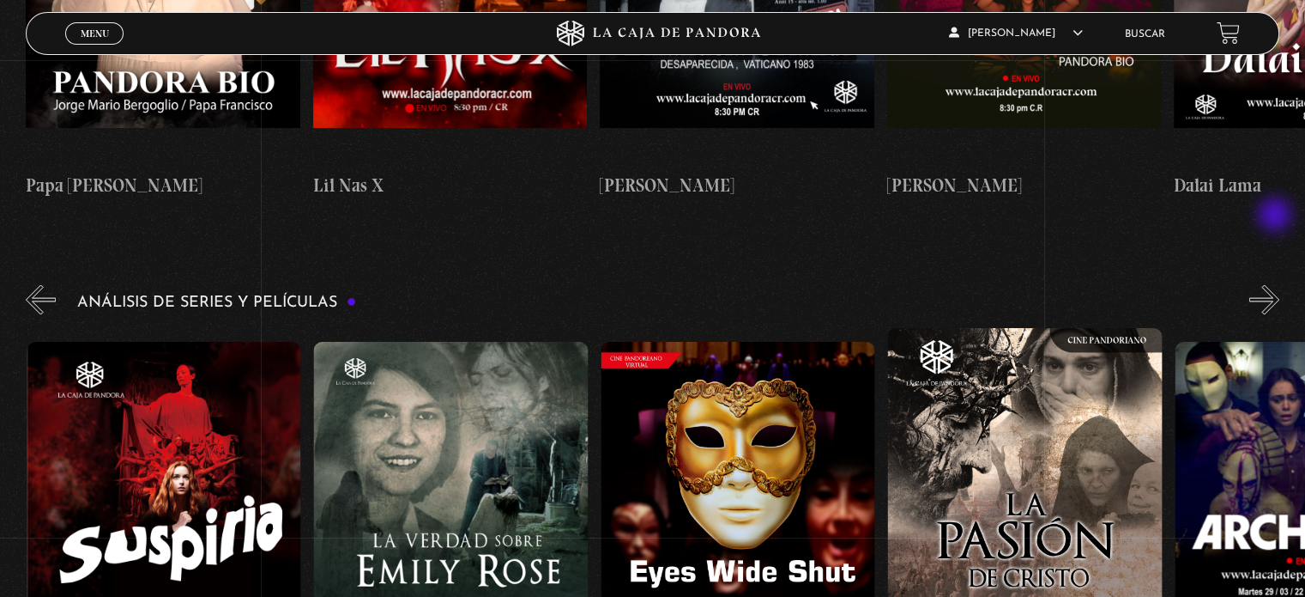
click at [1277, 284] on button "»" at bounding box center [1265, 299] width 30 height 30
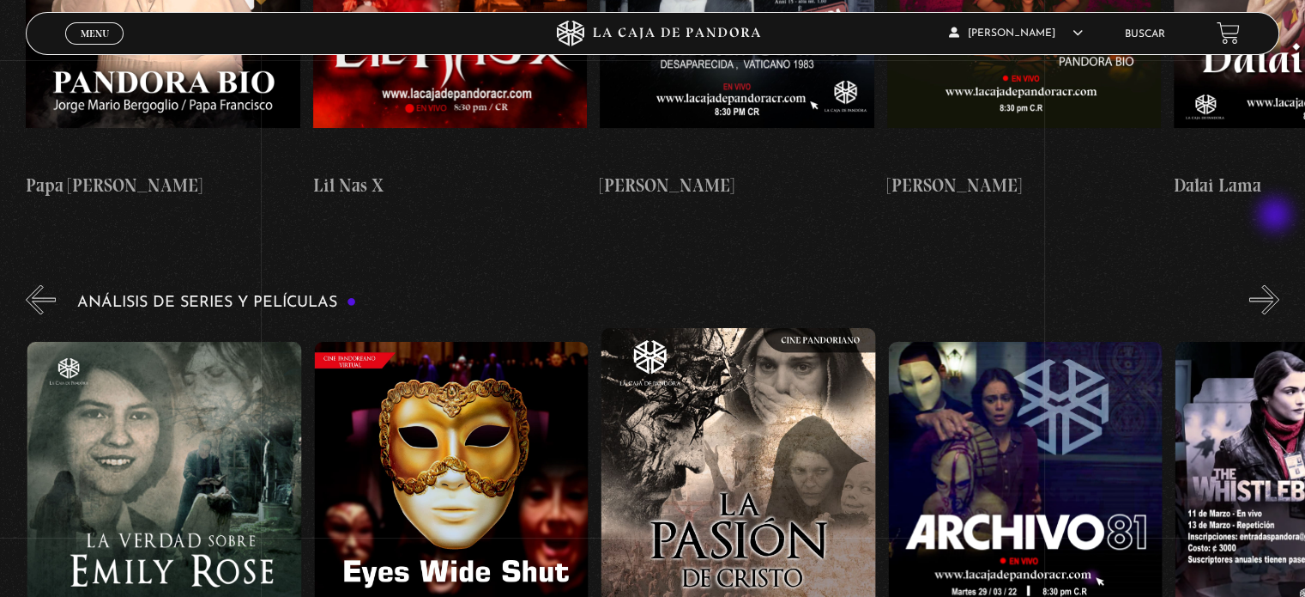
click at [1277, 284] on button "»" at bounding box center [1265, 299] width 30 height 30
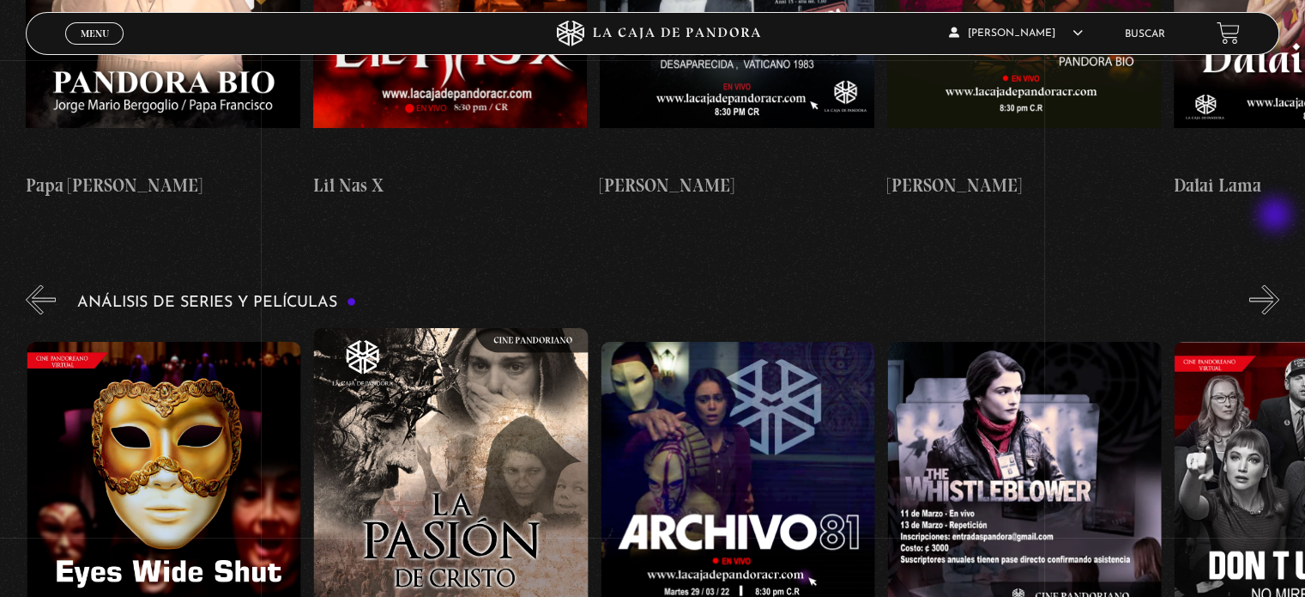
click at [1277, 284] on button "»" at bounding box center [1265, 299] width 30 height 30
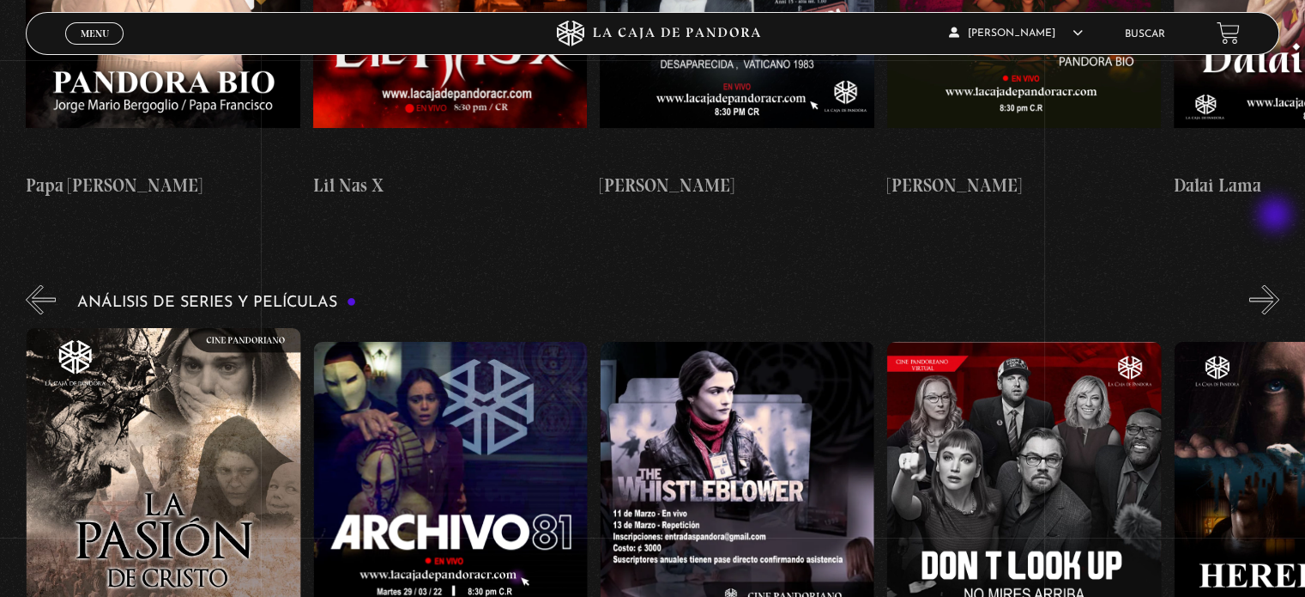
click at [1277, 284] on button "»" at bounding box center [1265, 299] width 30 height 30
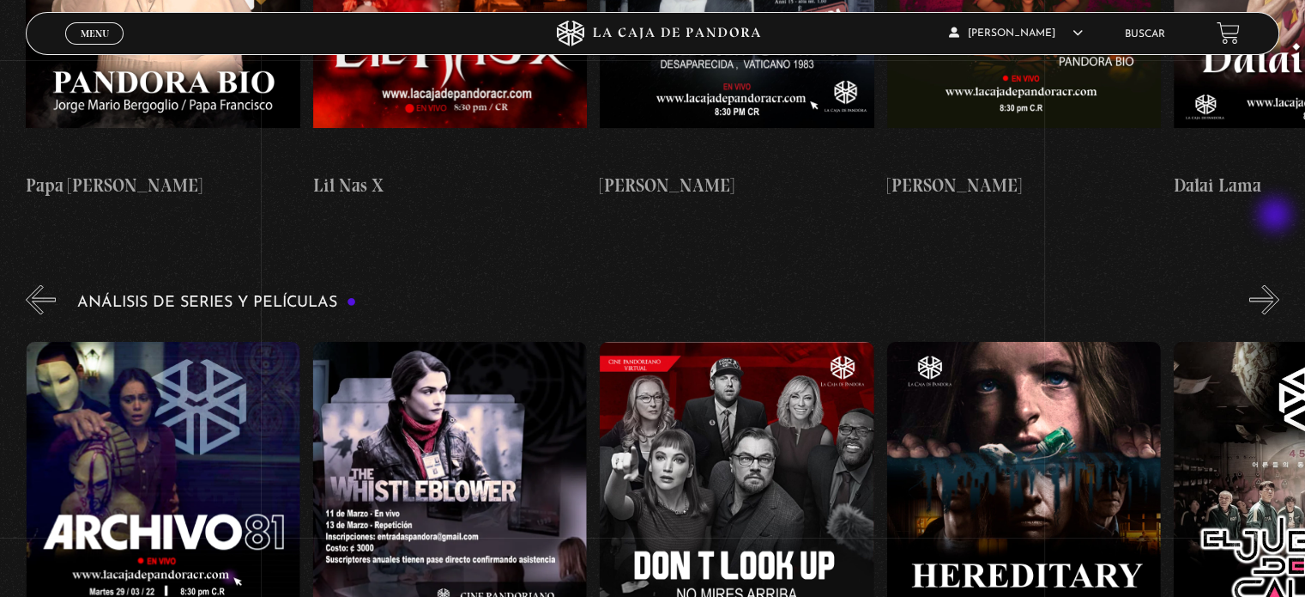
click at [1277, 284] on button "»" at bounding box center [1265, 299] width 30 height 30
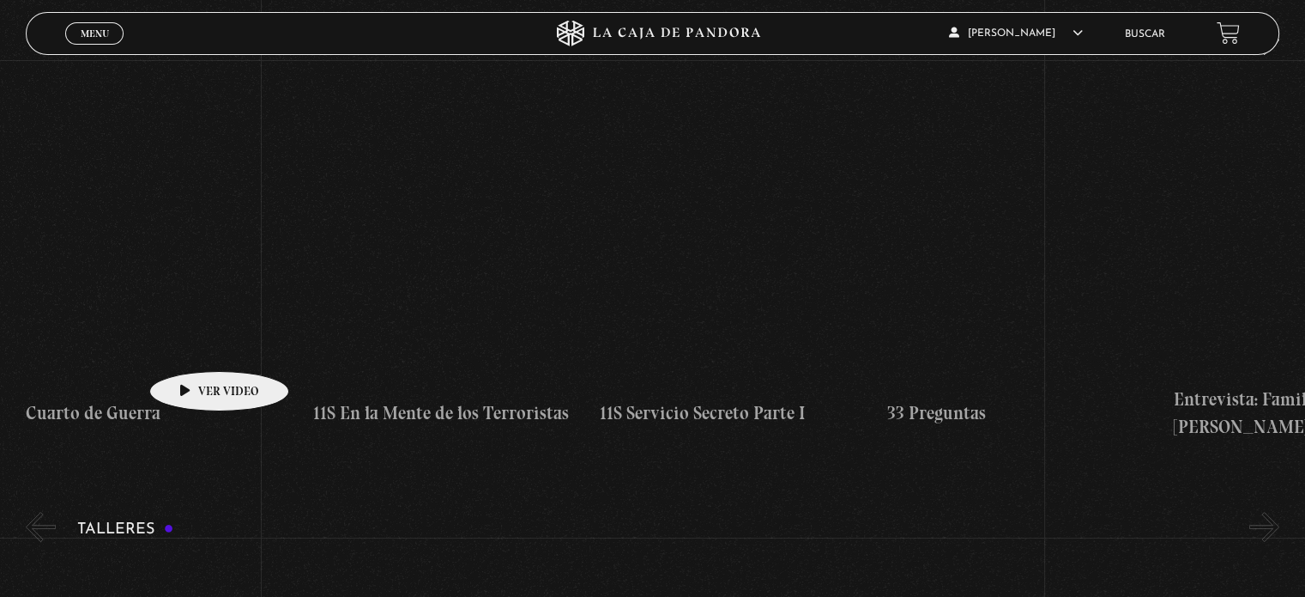
scroll to position [86, 0]
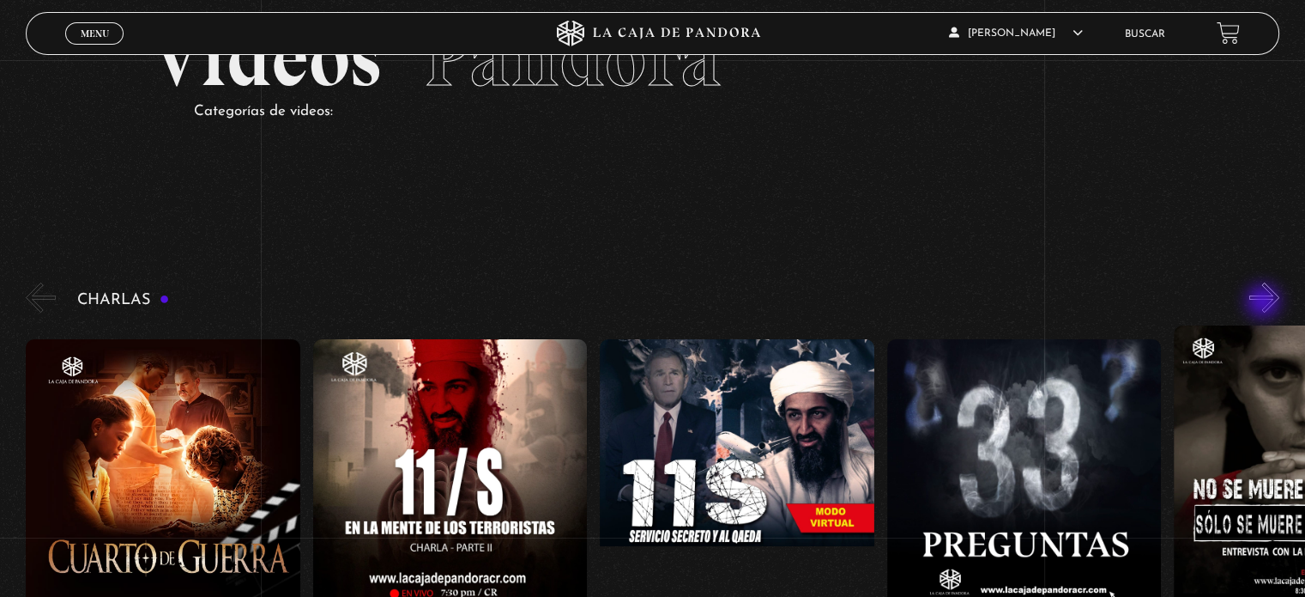
click at [1265, 303] on button "»" at bounding box center [1265, 297] width 30 height 30
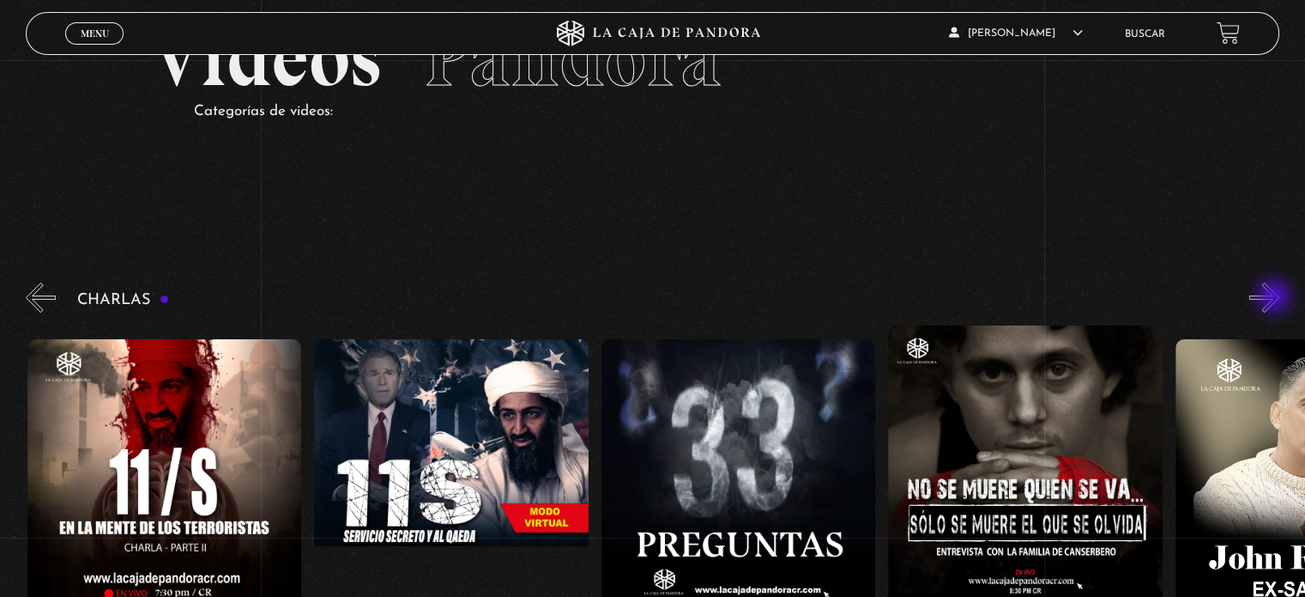
click at [1277, 298] on button "»" at bounding box center [1265, 297] width 30 height 30
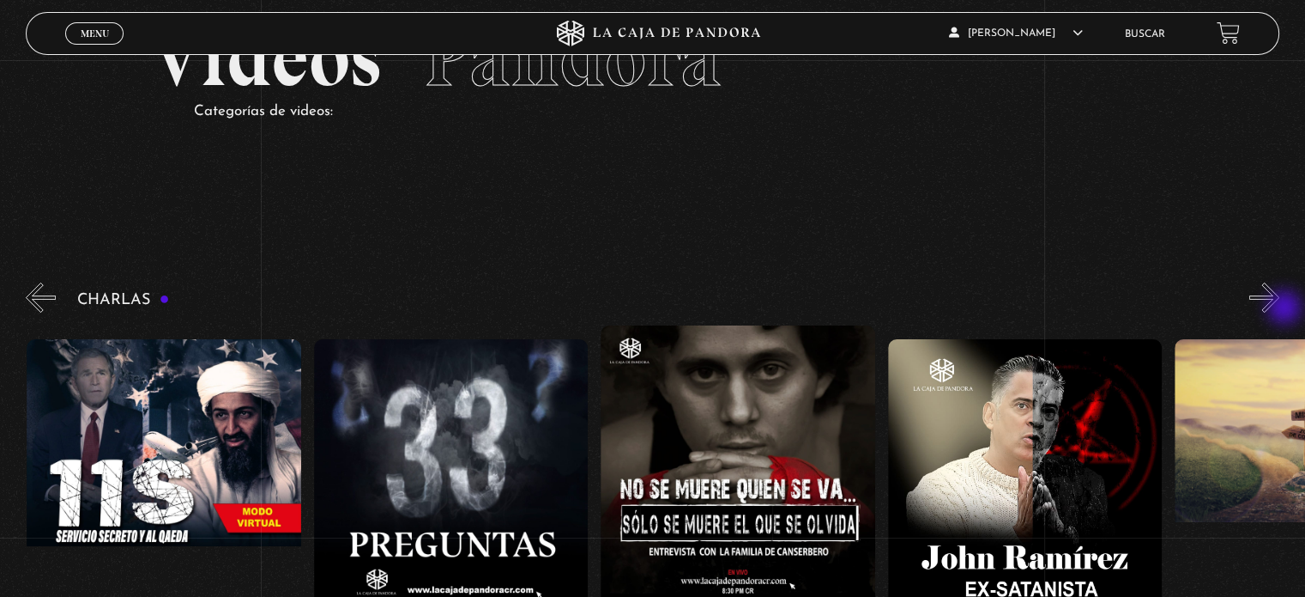
click at [1280, 309] on button "»" at bounding box center [1265, 297] width 30 height 30
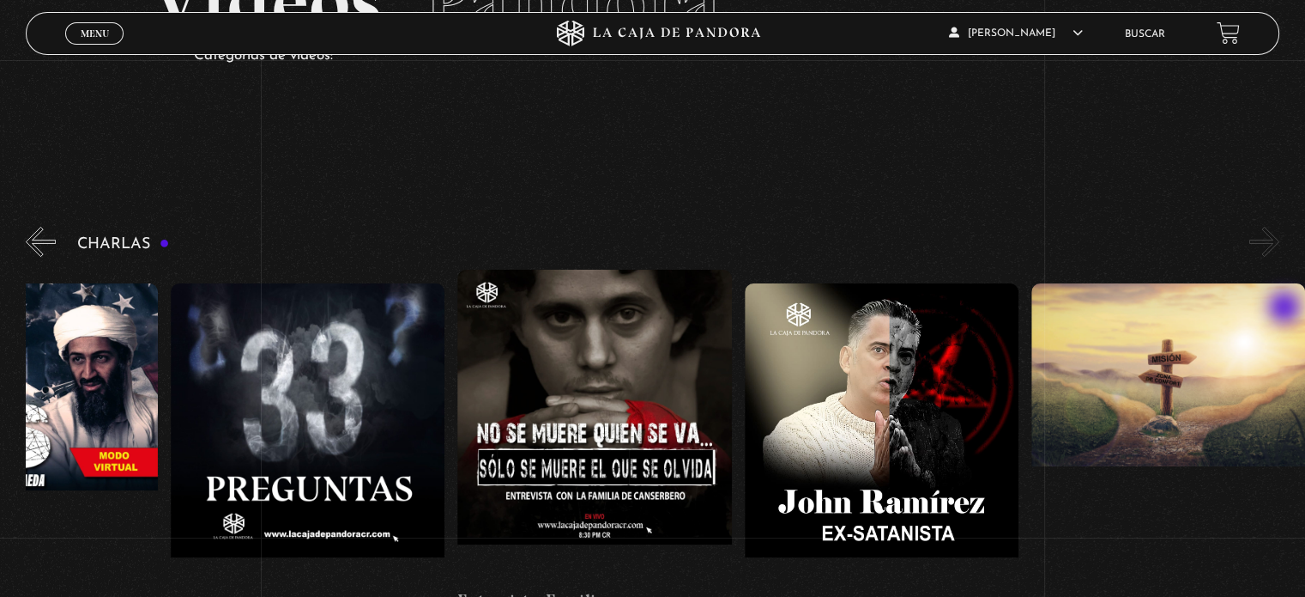
scroll to position [172, 0]
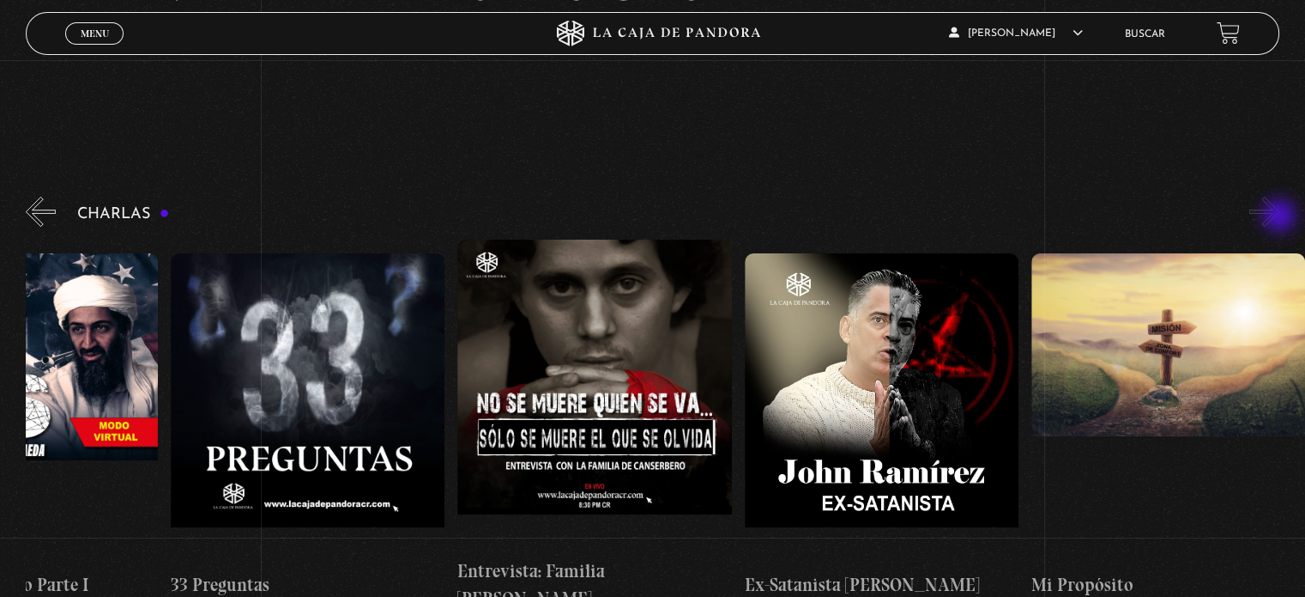
click at [1280, 215] on button "»" at bounding box center [1265, 212] width 30 height 30
click at [1273, 215] on button "»" at bounding box center [1265, 212] width 30 height 30
click at [40, 212] on button "«" at bounding box center [41, 212] width 30 height 30
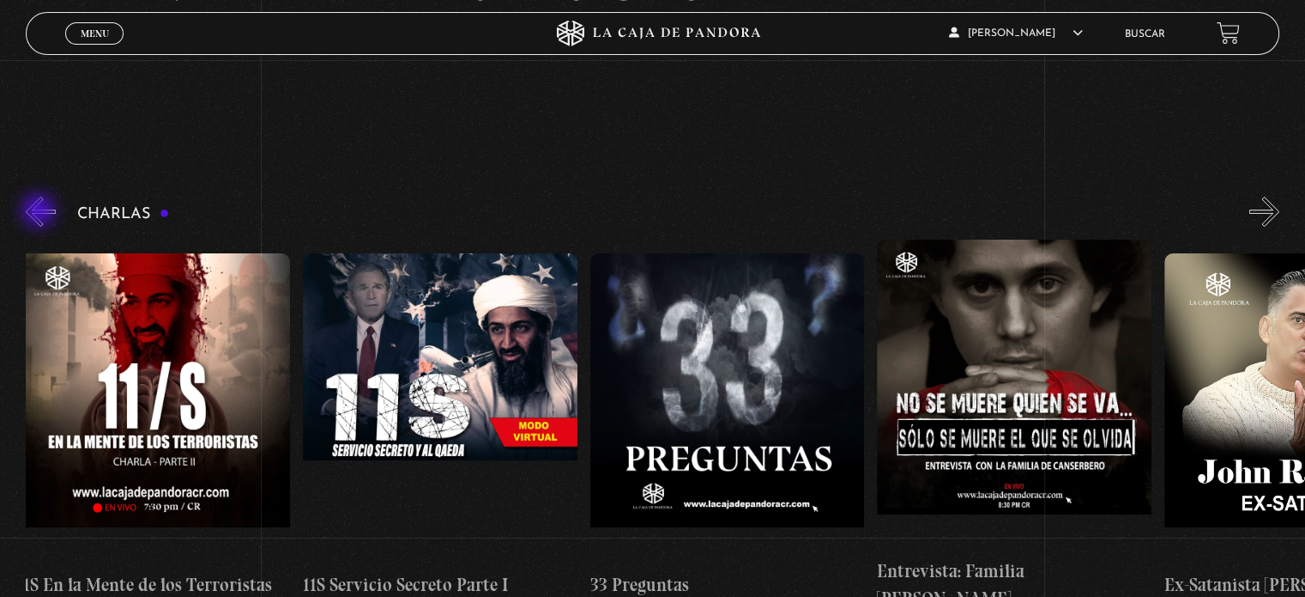
click at [40, 212] on button "«" at bounding box center [41, 212] width 30 height 30
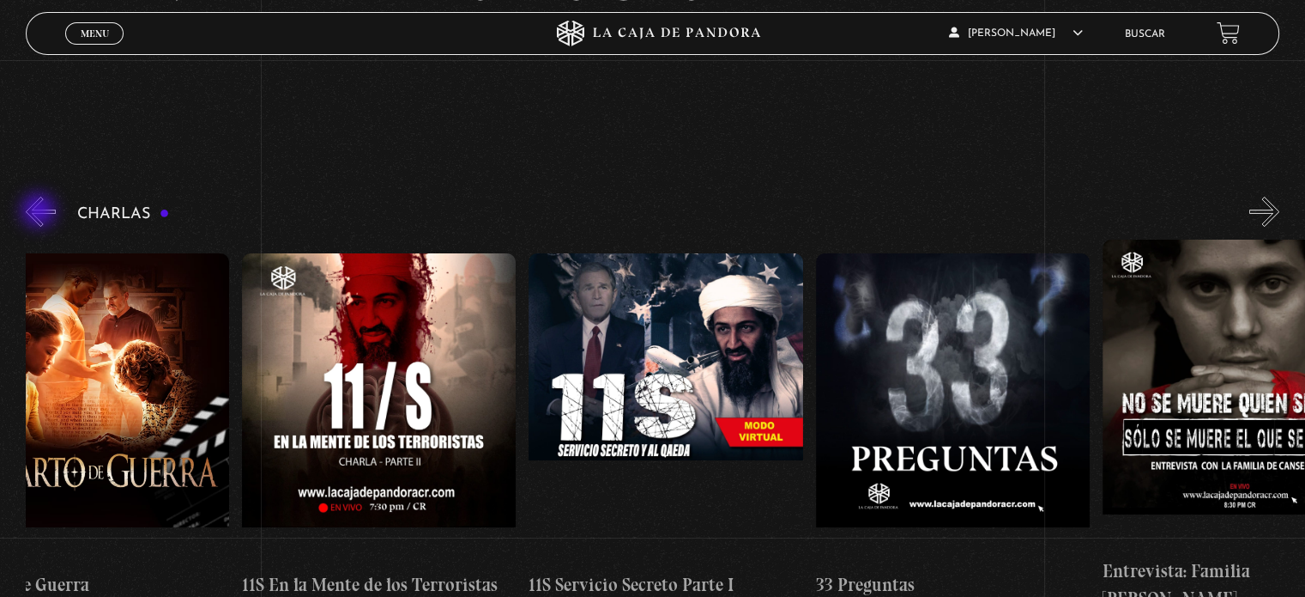
scroll to position [0, 21]
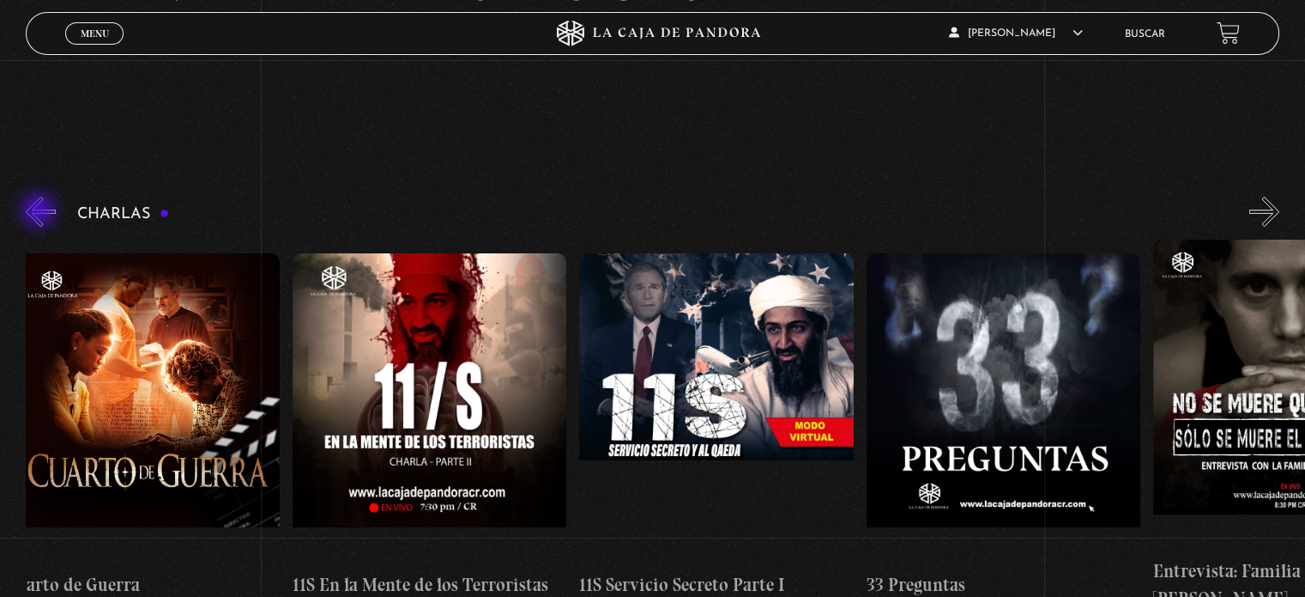
click at [40, 212] on button "«" at bounding box center [41, 212] width 30 height 30
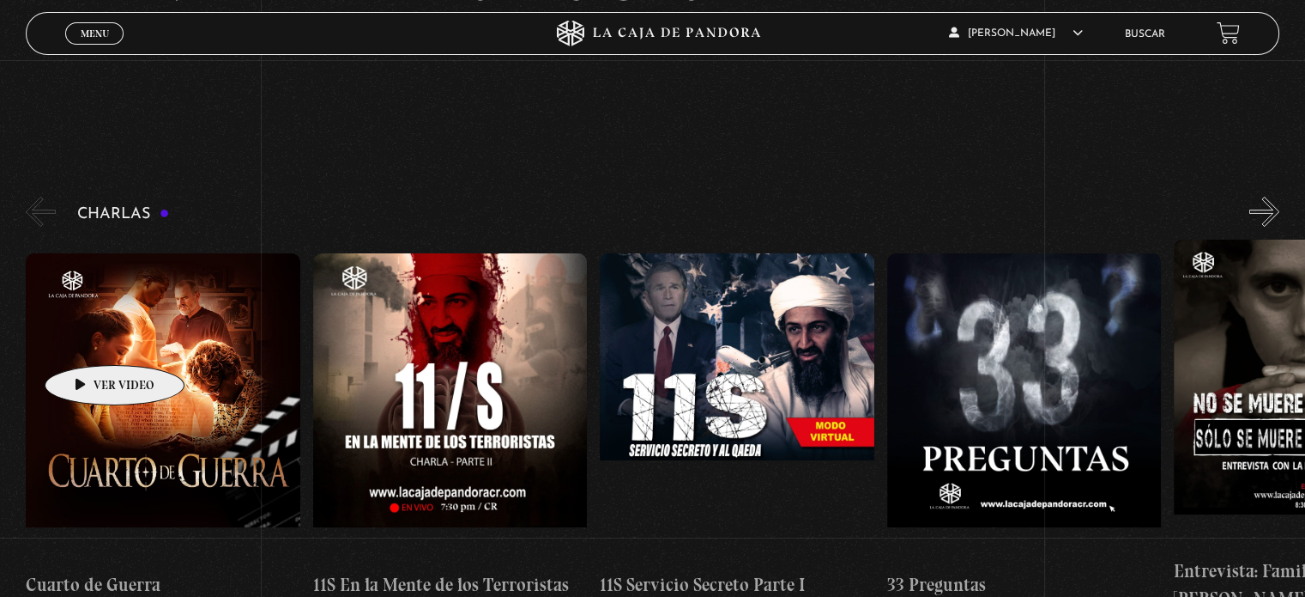
click at [86, 339] on figure at bounding box center [163, 407] width 274 height 309
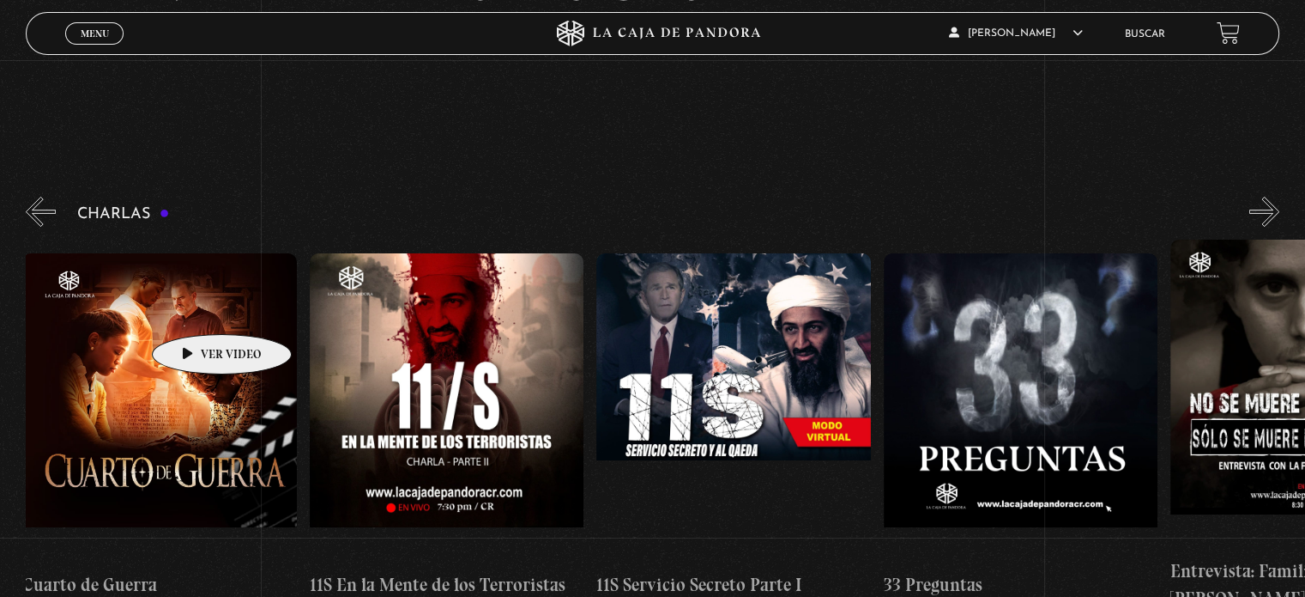
click at [195, 308] on figure at bounding box center [159, 407] width 274 height 309
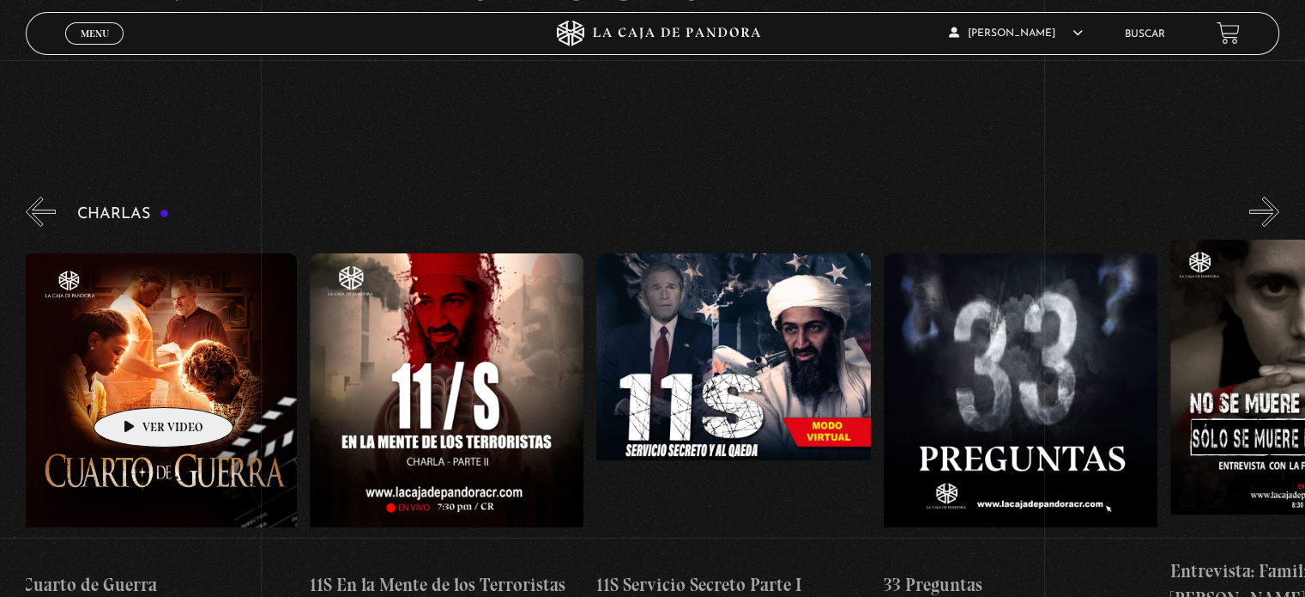
click at [137, 383] on figure at bounding box center [159, 407] width 274 height 309
click at [140, 383] on figure at bounding box center [159, 407] width 274 height 309
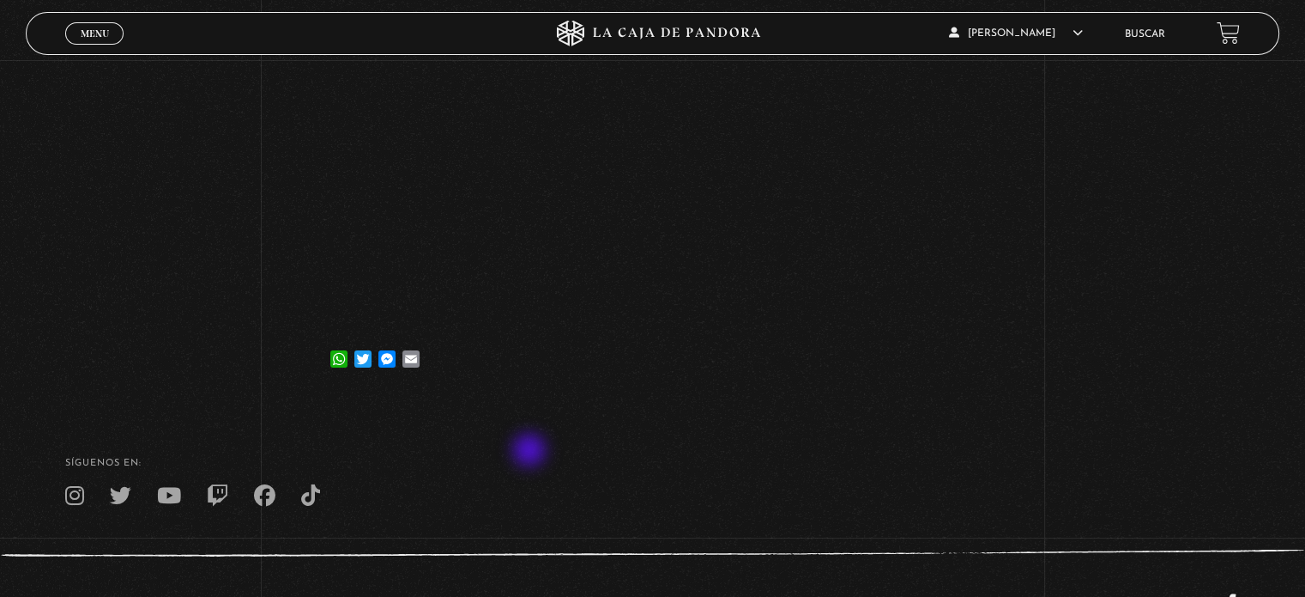
scroll to position [373, 0]
